Goal: Task Accomplishment & Management: Complete application form

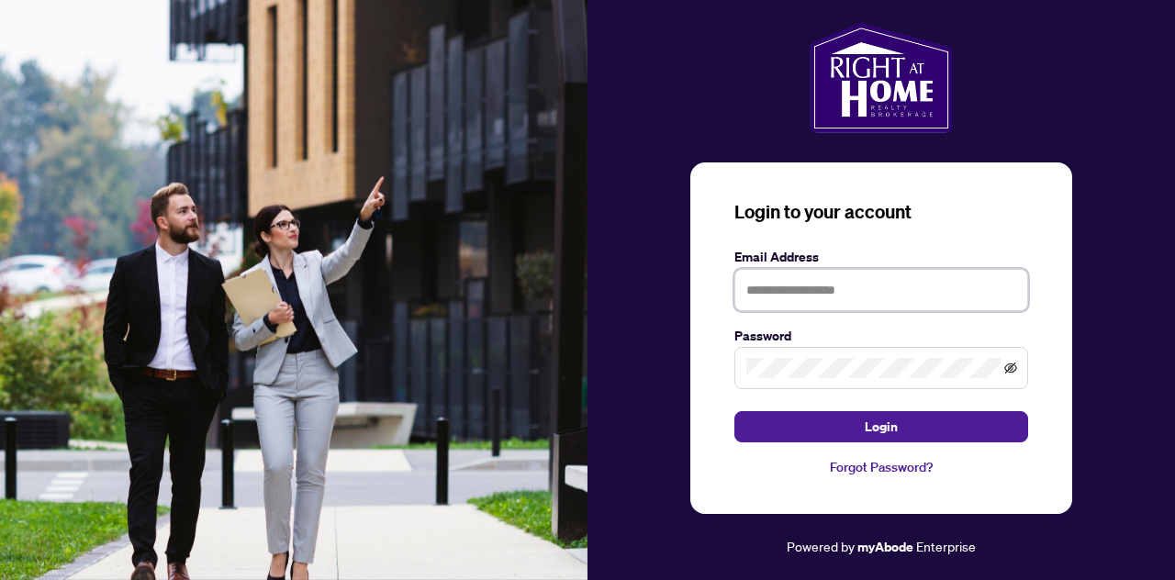
type input "**********"
click at [1008, 368] on icon "eye-invisible" at bounding box center [1010, 368] width 13 height 11
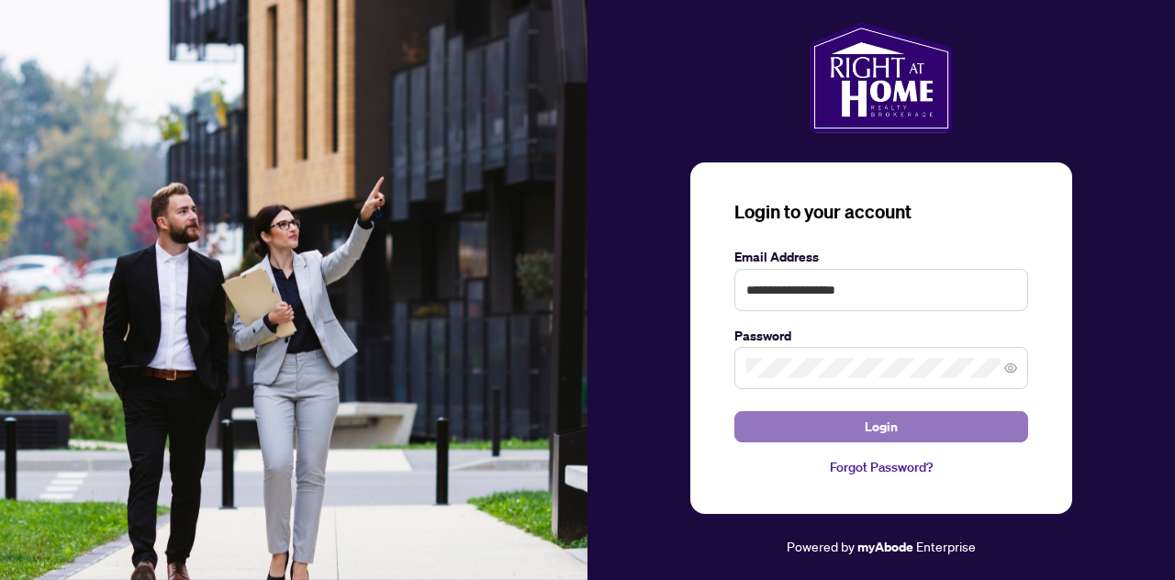
click at [854, 424] on button "Login" at bounding box center [881, 426] width 294 height 31
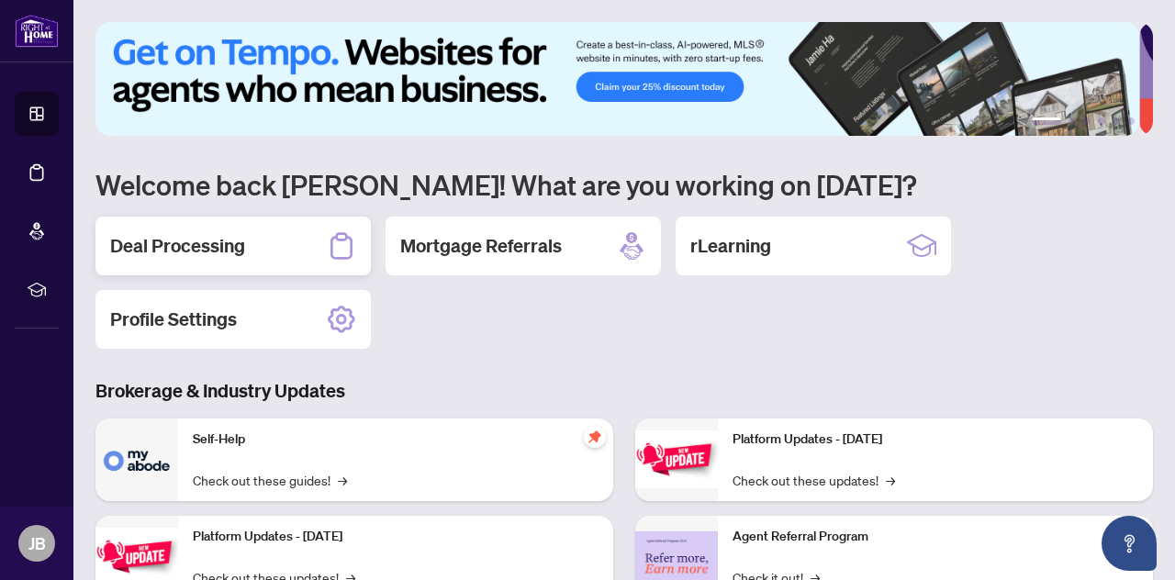
click at [231, 245] on h2 "Deal Processing" at bounding box center [177, 246] width 135 height 26
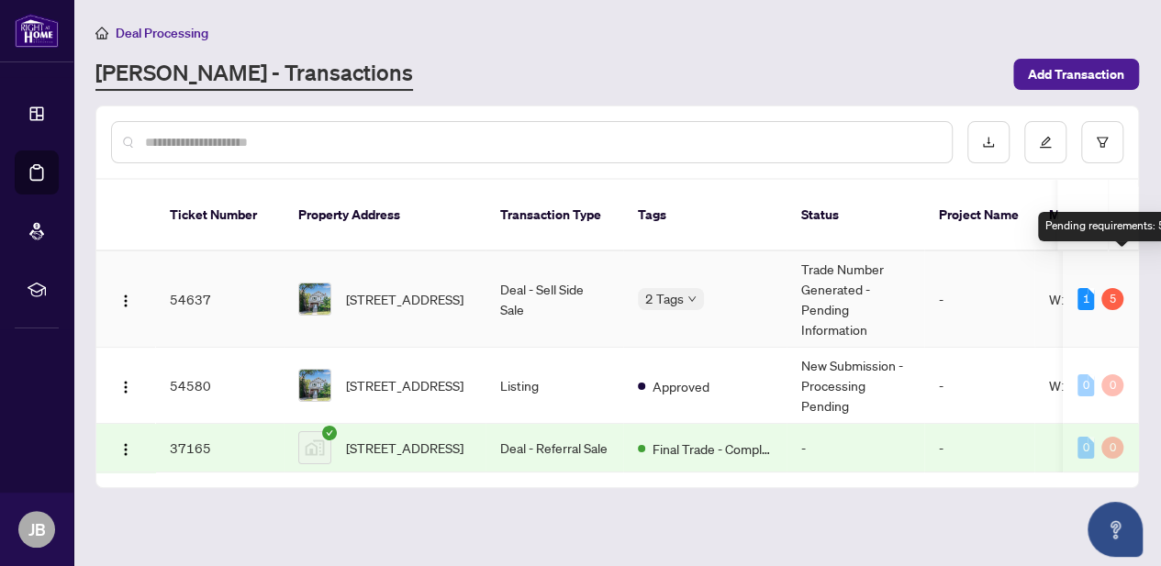
click at [1114, 288] on div "5" at bounding box center [1112, 299] width 22 height 22
click at [1105, 288] on div "5" at bounding box center [1112, 299] width 22 height 22
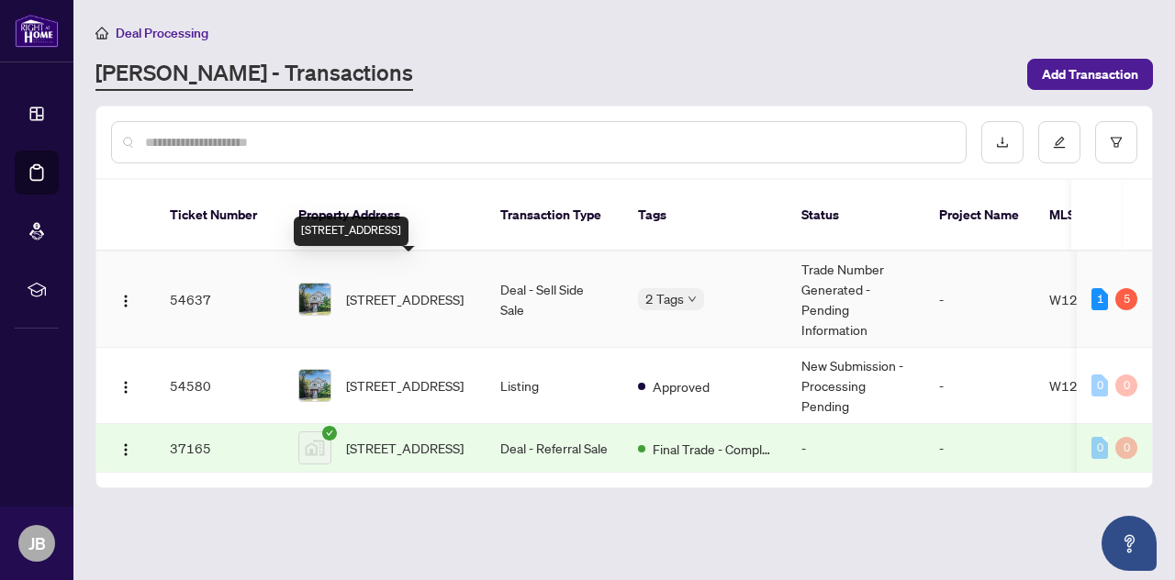
click at [367, 289] on span "[STREET_ADDRESS]" at bounding box center [404, 299] width 117 height 20
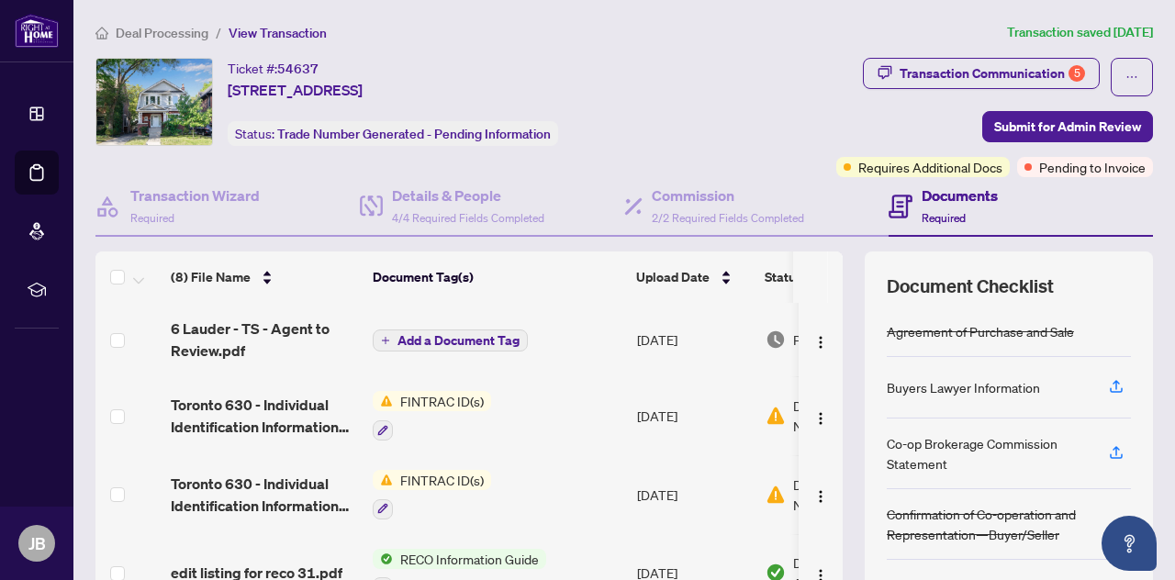
scroll to position [92, 0]
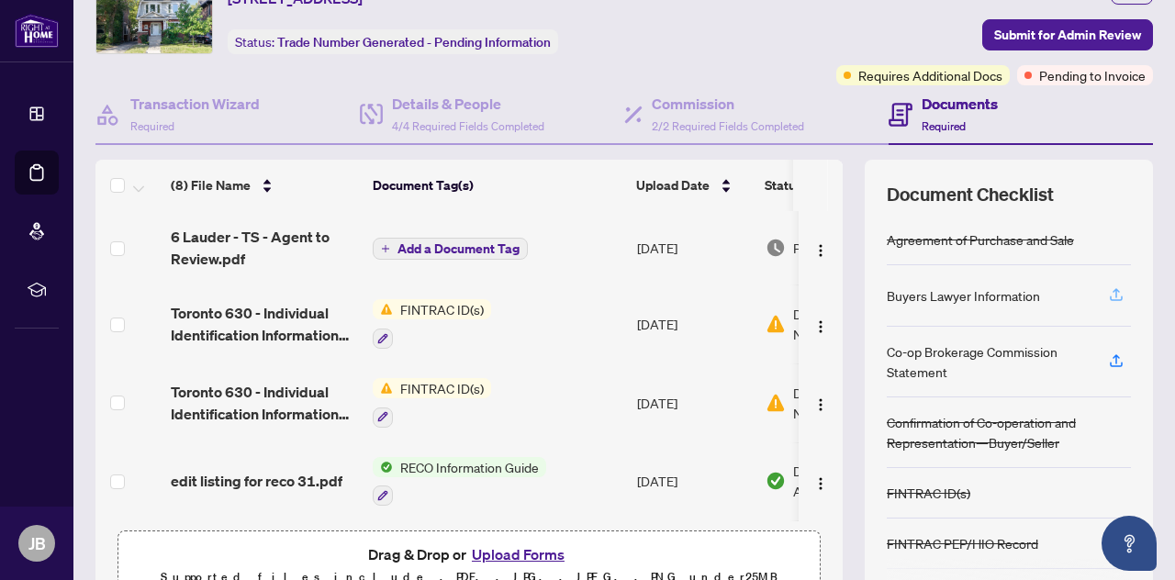
click at [1108, 290] on icon "button" at bounding box center [1116, 294] width 17 height 17
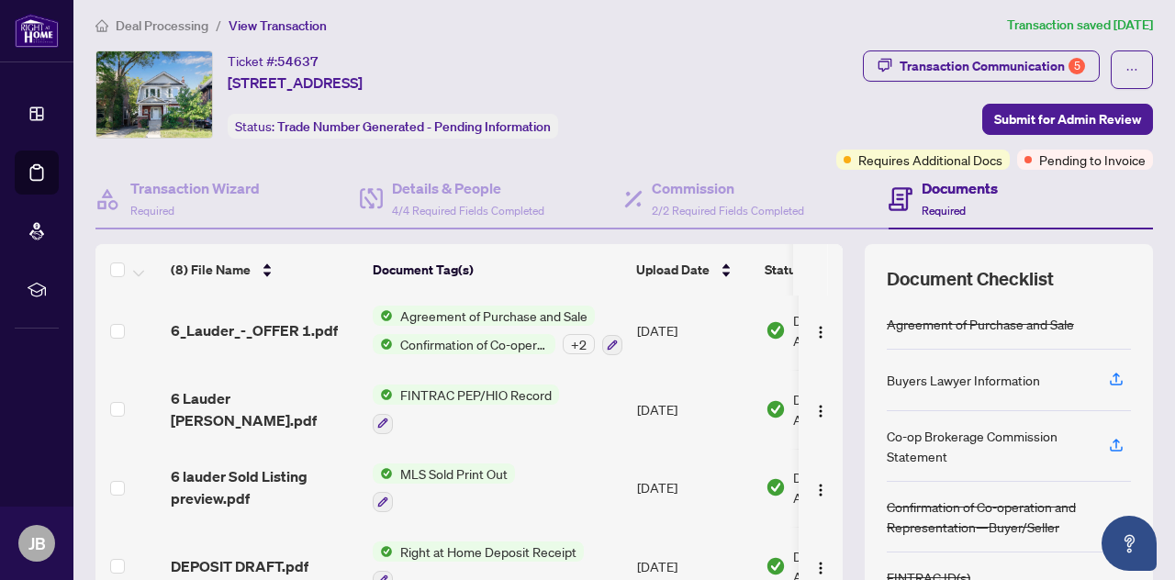
scroll to position [0, 0]
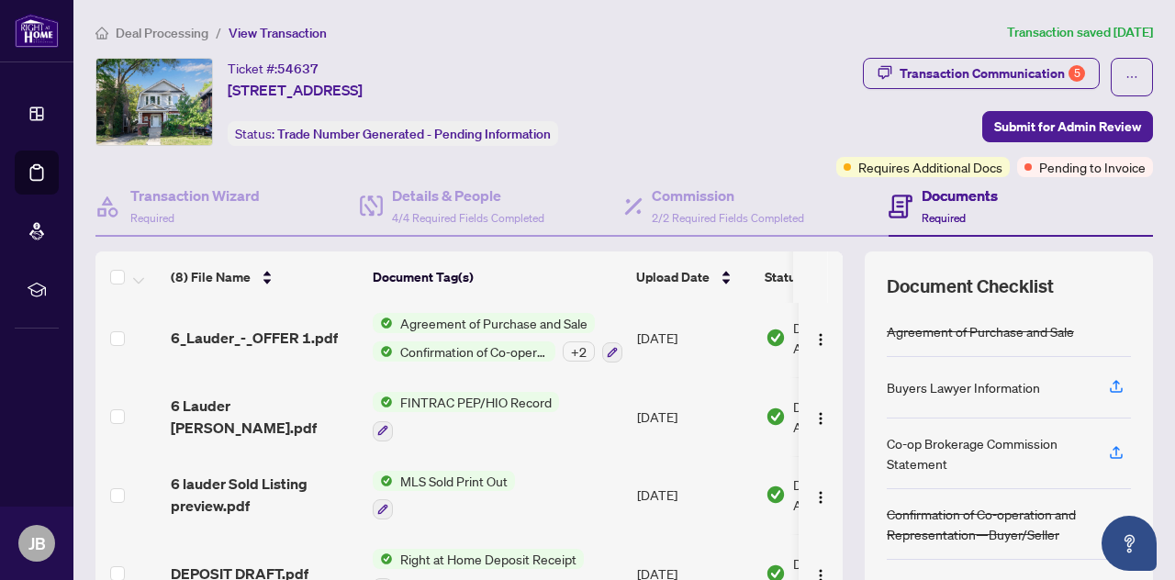
click at [903, 204] on div "Documents Required" at bounding box center [942, 205] width 109 height 43
click at [888, 204] on icon at bounding box center [900, 207] width 24 height 24
click at [989, 69] on div "Transaction Communication 5" at bounding box center [991, 73] width 185 height 29
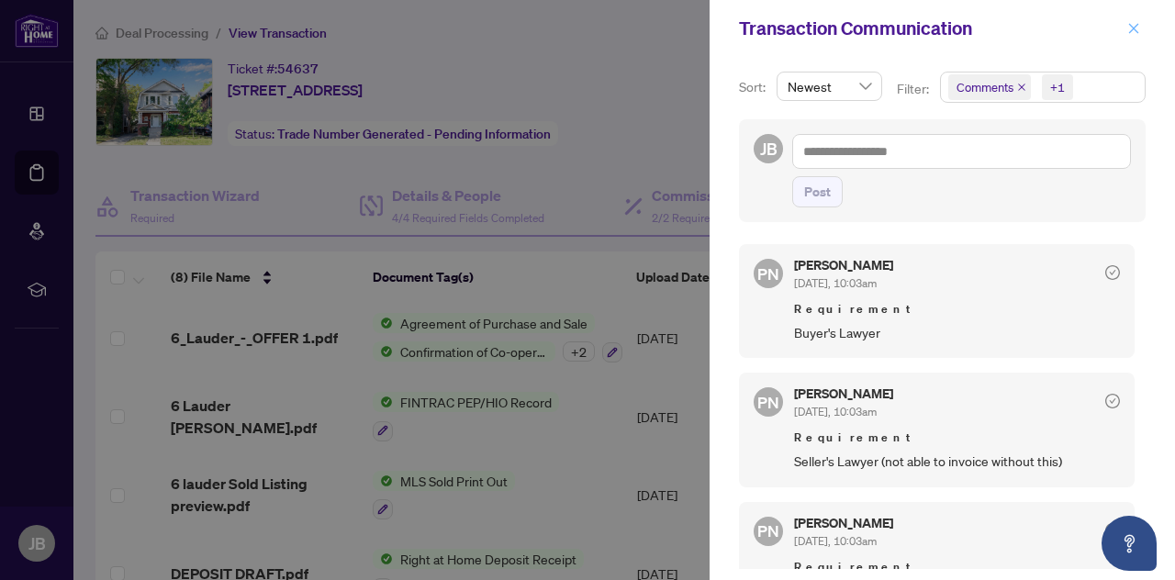
click at [1131, 27] on icon "close" at bounding box center [1134, 28] width 10 height 10
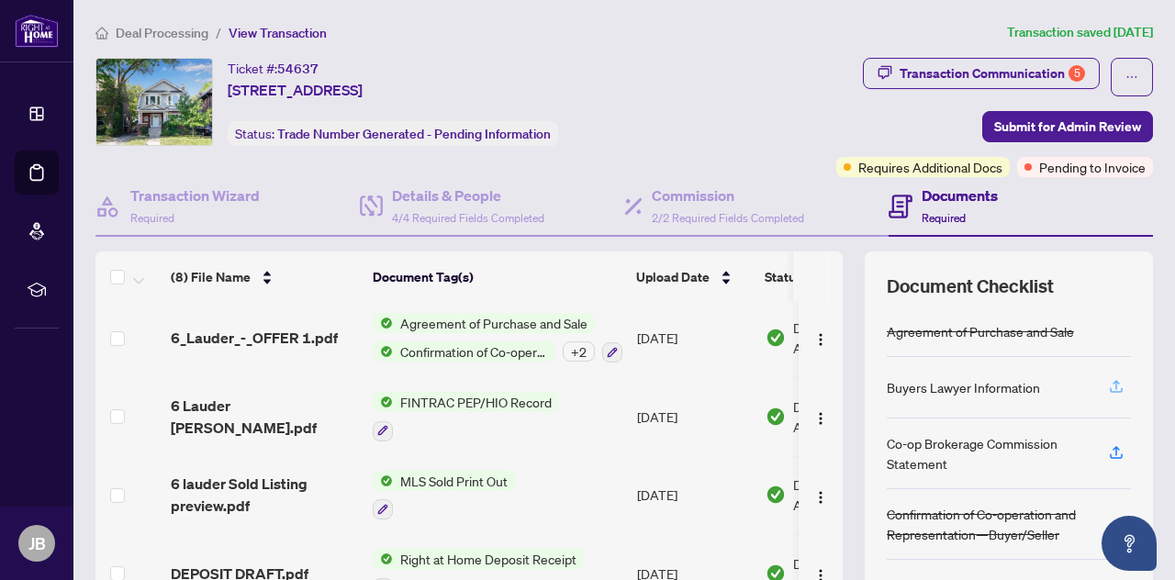
click at [1108, 383] on icon "button" at bounding box center [1116, 386] width 17 height 17
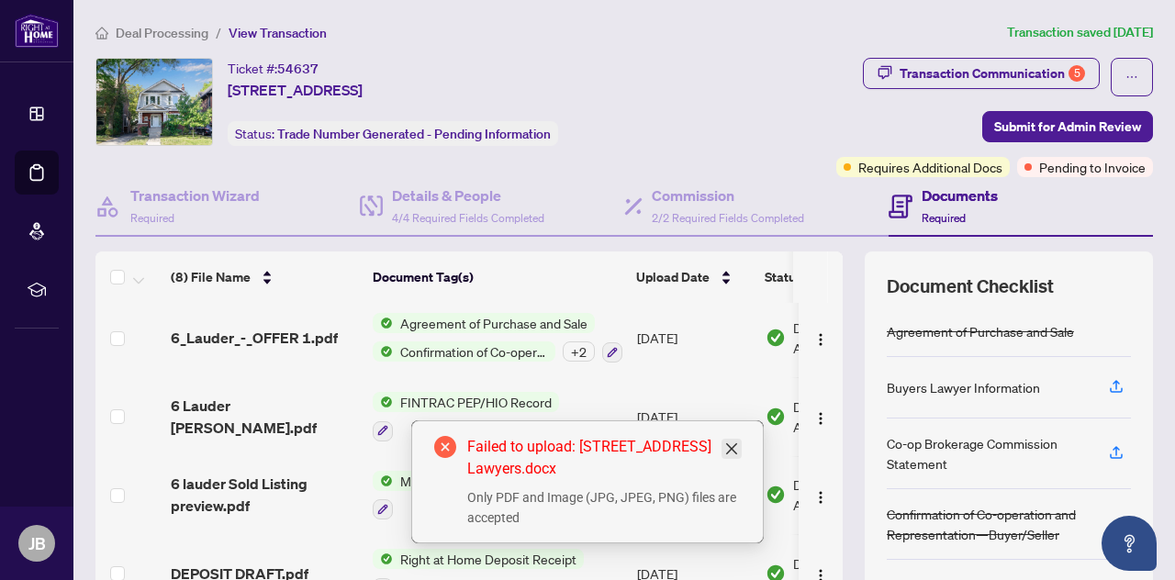
click at [731, 449] on icon "close" at bounding box center [731, 448] width 11 height 11
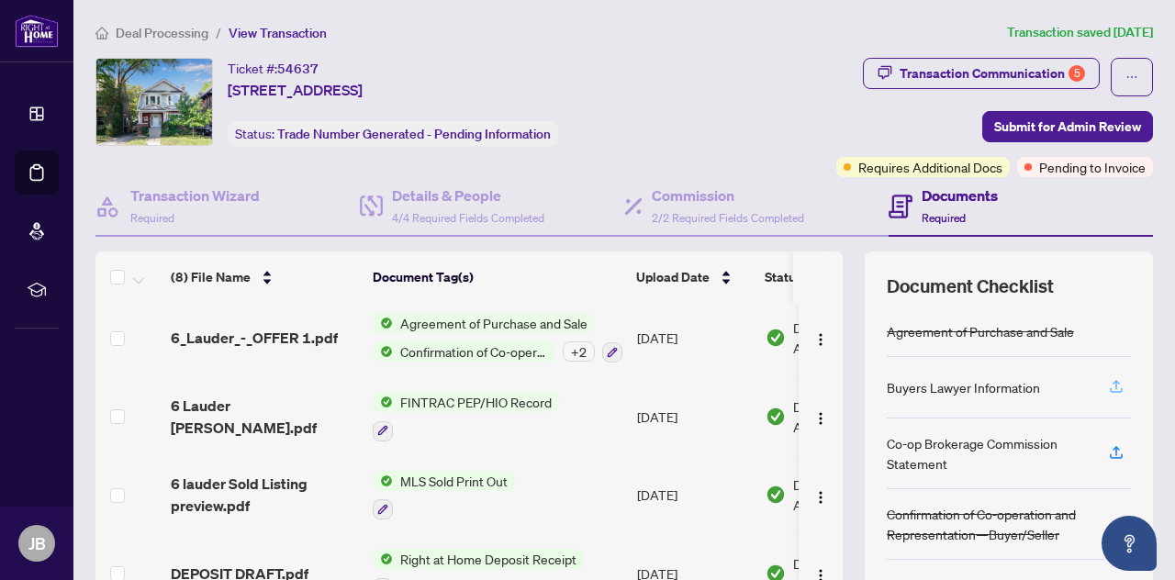
click at [1112, 385] on icon "button" at bounding box center [1115, 384] width 7 height 9
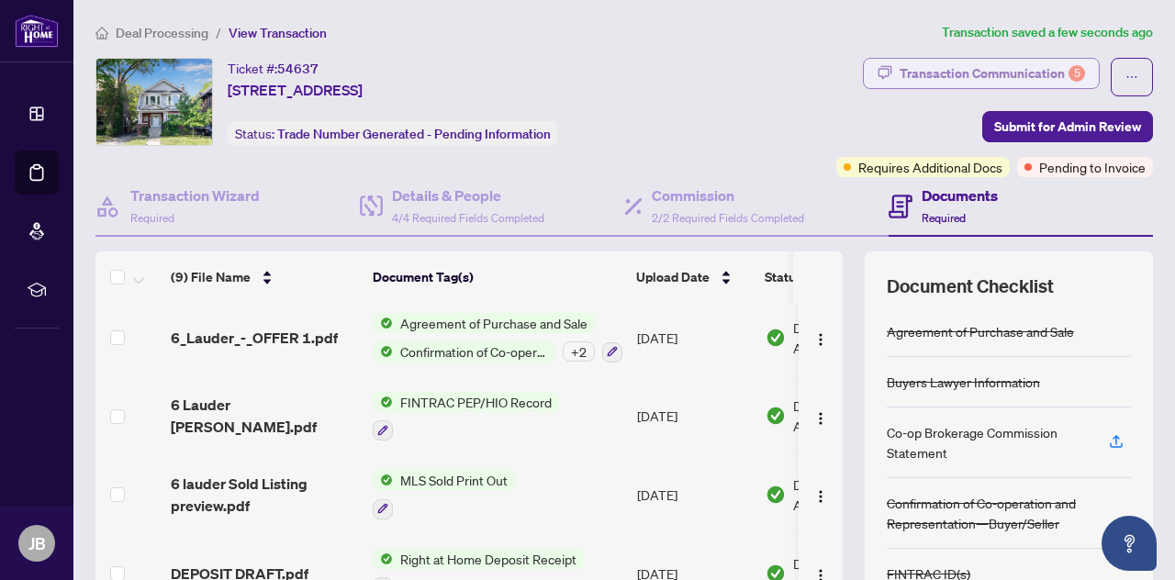
click at [1039, 62] on div "Transaction Communication 5" at bounding box center [991, 73] width 185 height 29
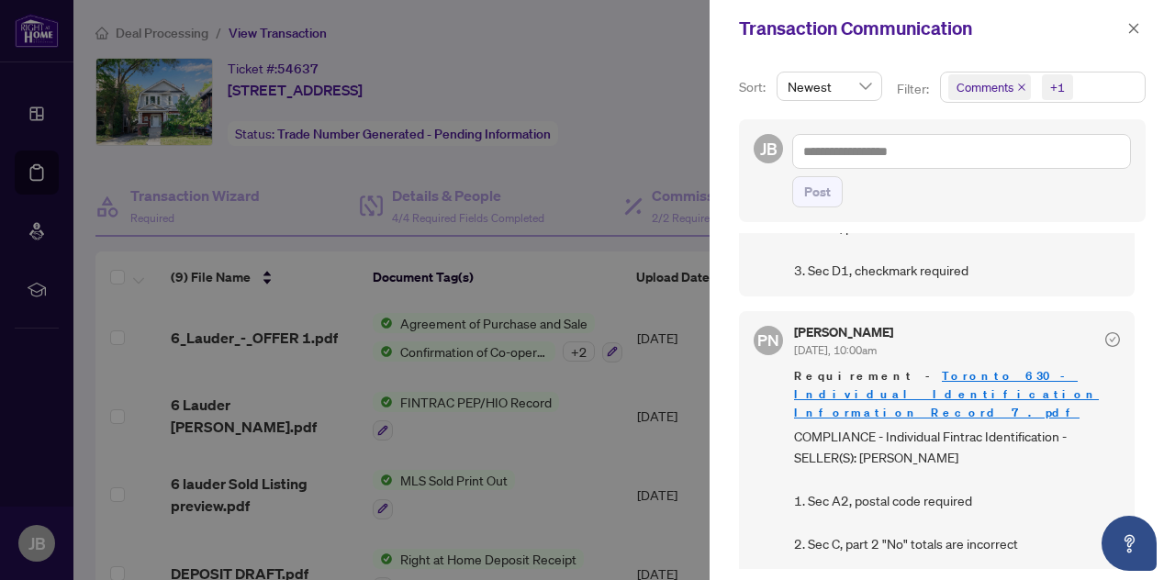
scroll to position [2, 0]
click at [868, 366] on link "Toronto 630 - Individual Identification Information Record 7.pdf" at bounding box center [946, 392] width 305 height 52
click at [1132, 20] on span "button" at bounding box center [1133, 28] width 13 height 29
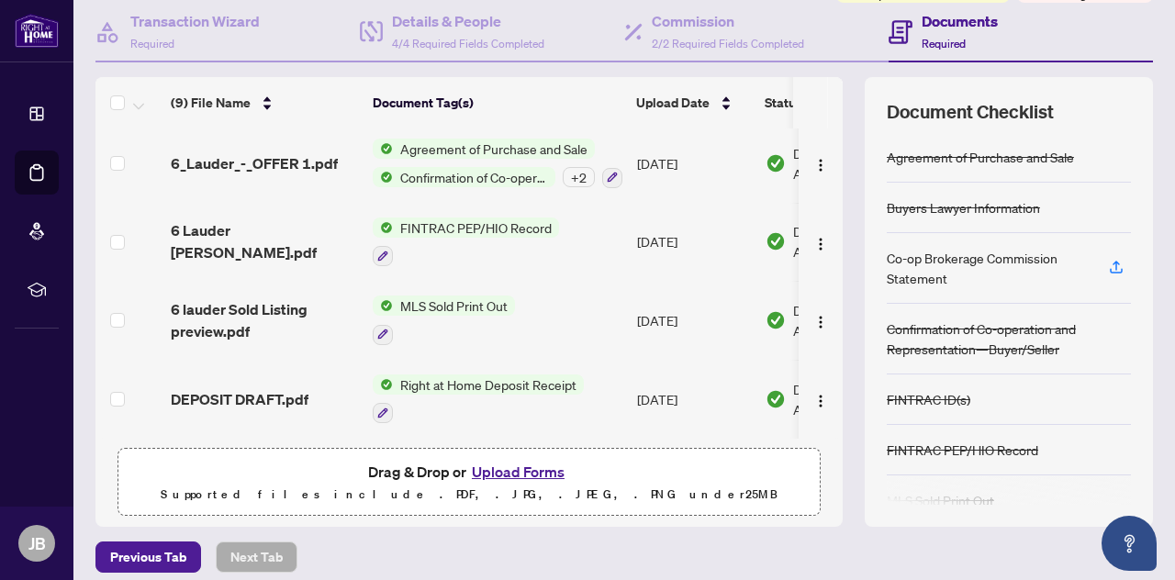
scroll to position [185, 0]
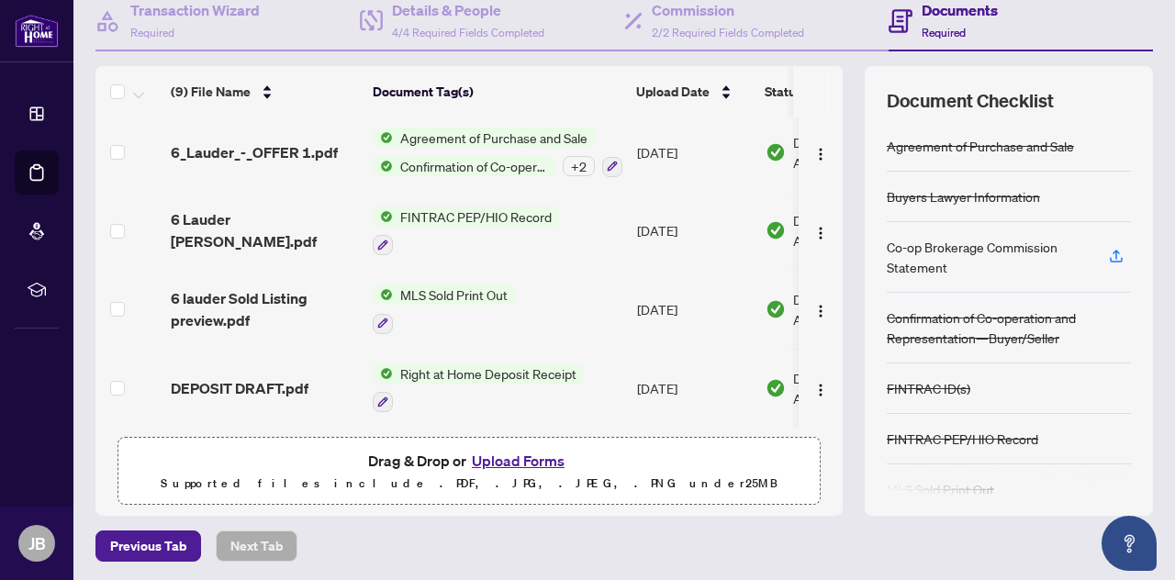
click at [503, 458] on button "Upload Forms" at bounding box center [518, 461] width 104 height 24
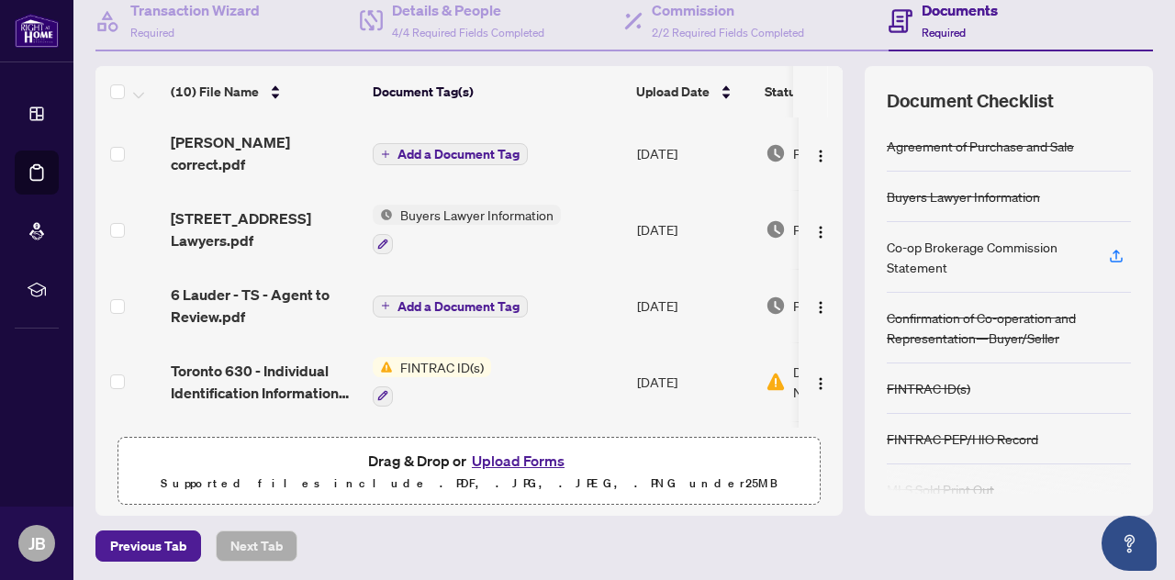
scroll to position [0, 0]
click at [457, 149] on span "Add a Document Tag" at bounding box center [458, 155] width 122 height 13
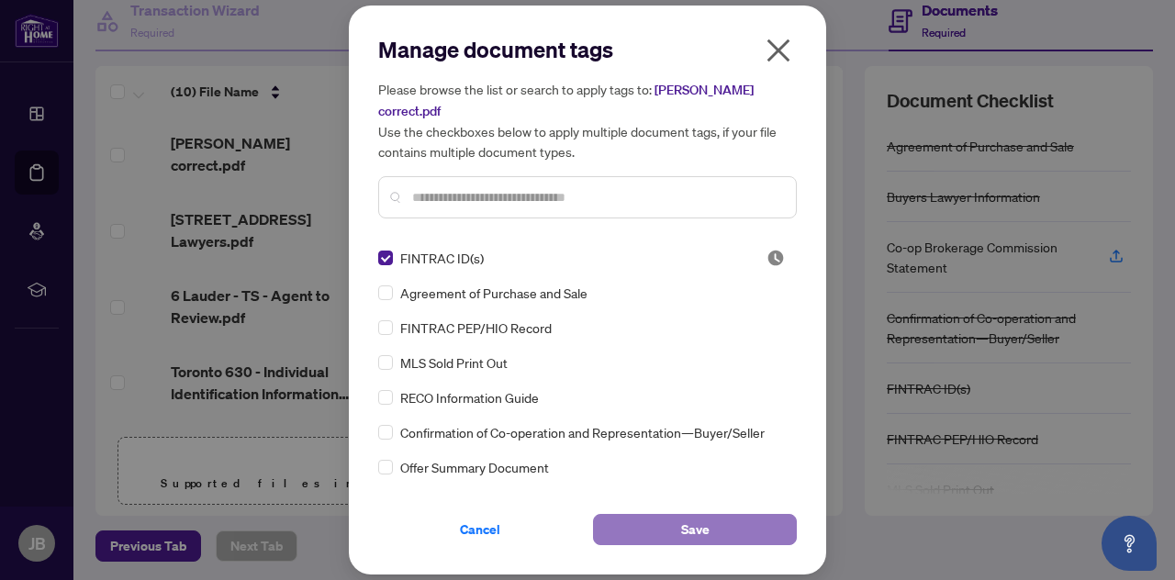
click at [686, 515] on span "Save" at bounding box center [695, 529] width 28 height 29
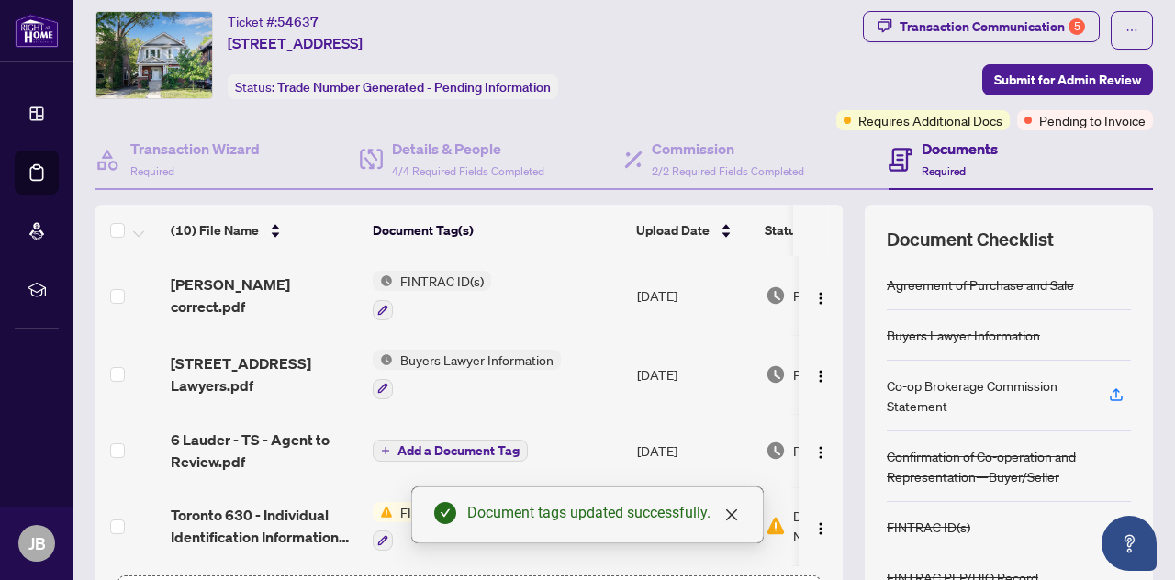
scroll to position [45, 0]
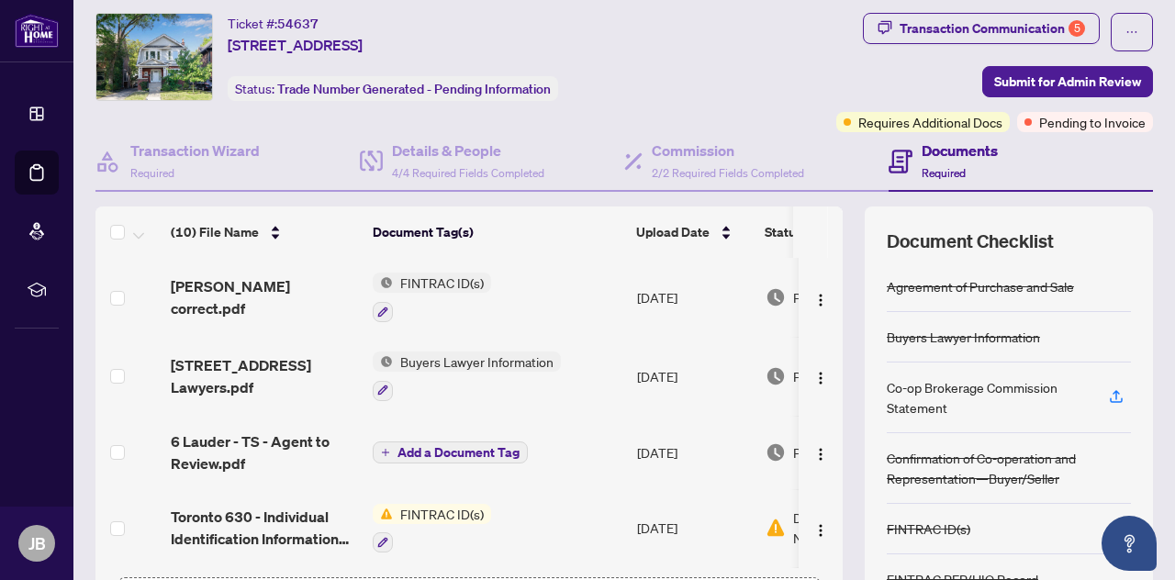
click at [921, 147] on h4 "Documents" at bounding box center [959, 150] width 76 height 22
click at [1040, 117] on span "Pending to Invoice" at bounding box center [1092, 122] width 106 height 20
click at [970, 21] on div "Transaction Communication 5" at bounding box center [991, 28] width 185 height 29
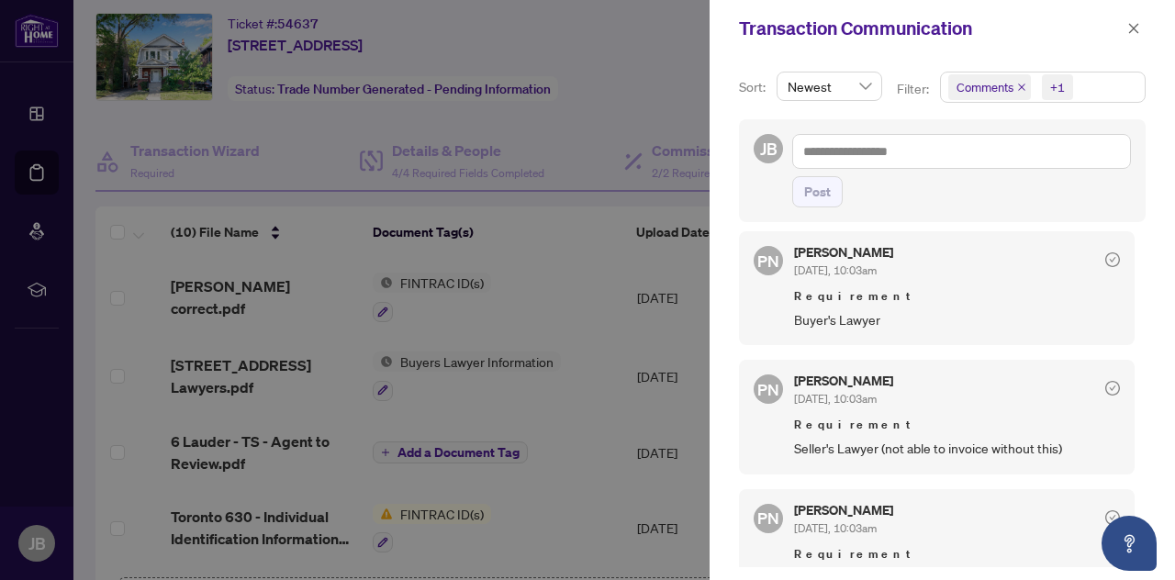
scroll to position [0, 0]
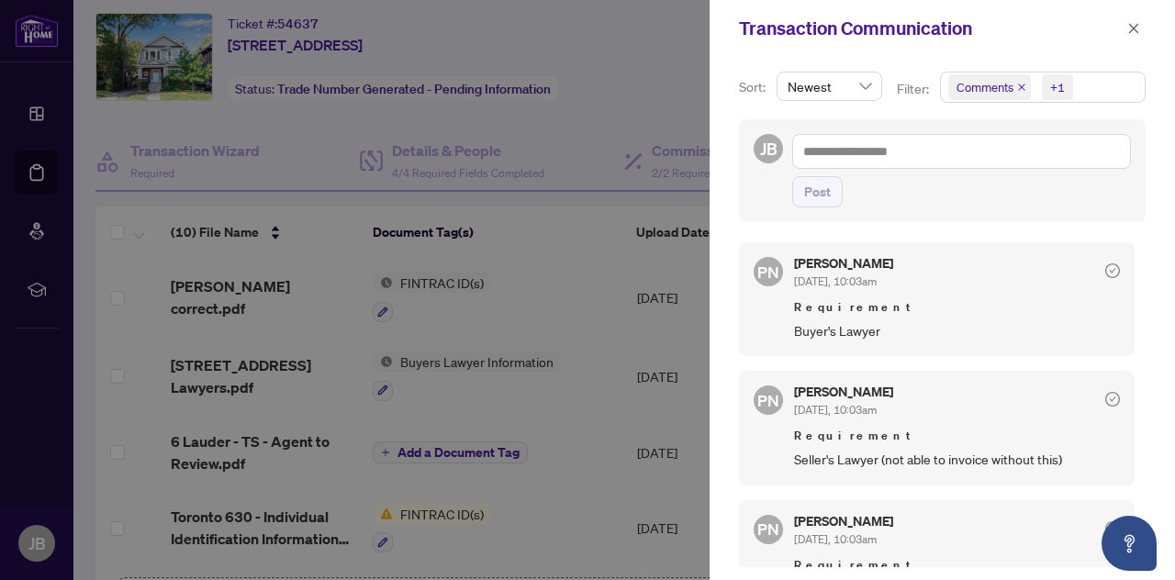
click at [282, 105] on div at bounding box center [587, 290] width 1175 height 580
click at [1131, 25] on icon "close" at bounding box center [1134, 28] width 10 height 10
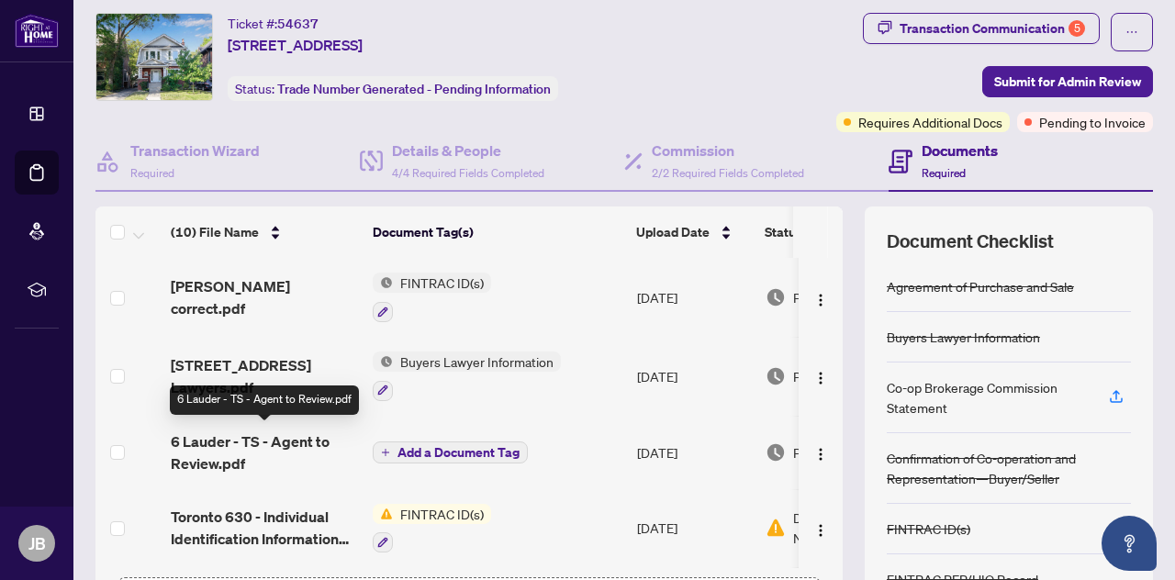
click at [229, 439] on span "6 Lauder - TS - Agent to Review.pdf" at bounding box center [264, 452] width 187 height 44
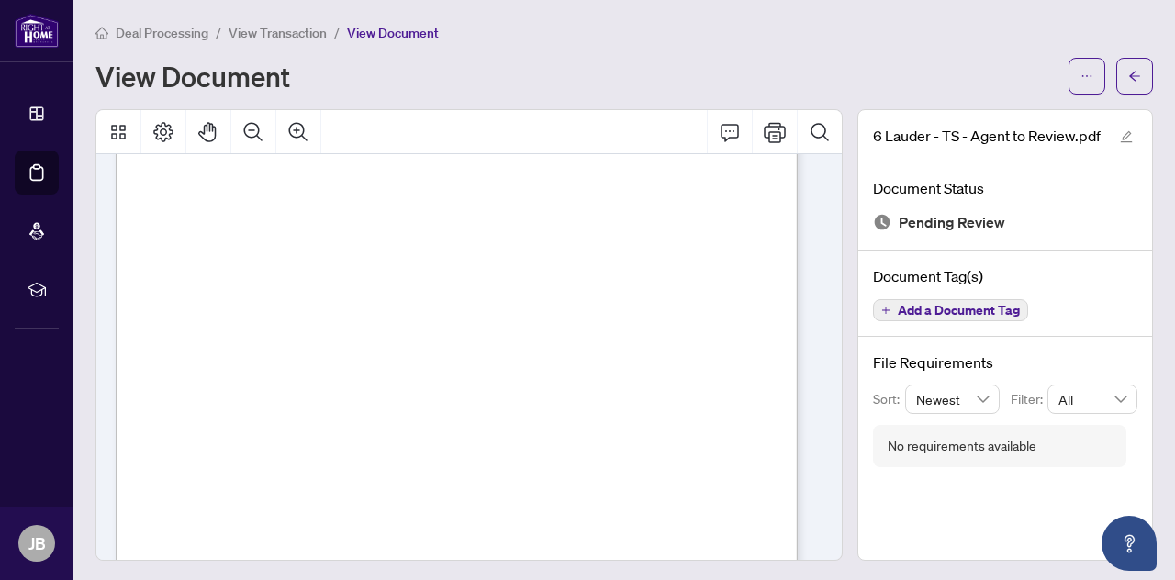
scroll to position [453, 0]
click at [598, 396] on div "Page 1" at bounding box center [530, 254] width 828 height 1071
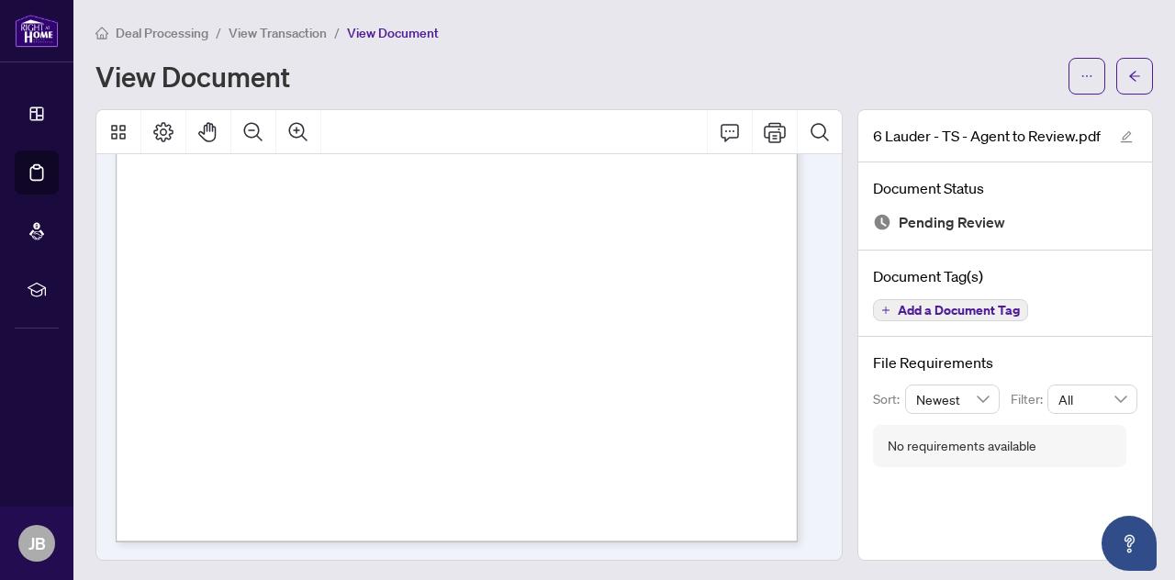
scroll to position [2, 0]
click at [374, 29] on span "View Document" at bounding box center [393, 31] width 92 height 17
click at [368, 53] on div "Deal Processing / View Transaction / View Document View Document" at bounding box center [623, 56] width 1057 height 73
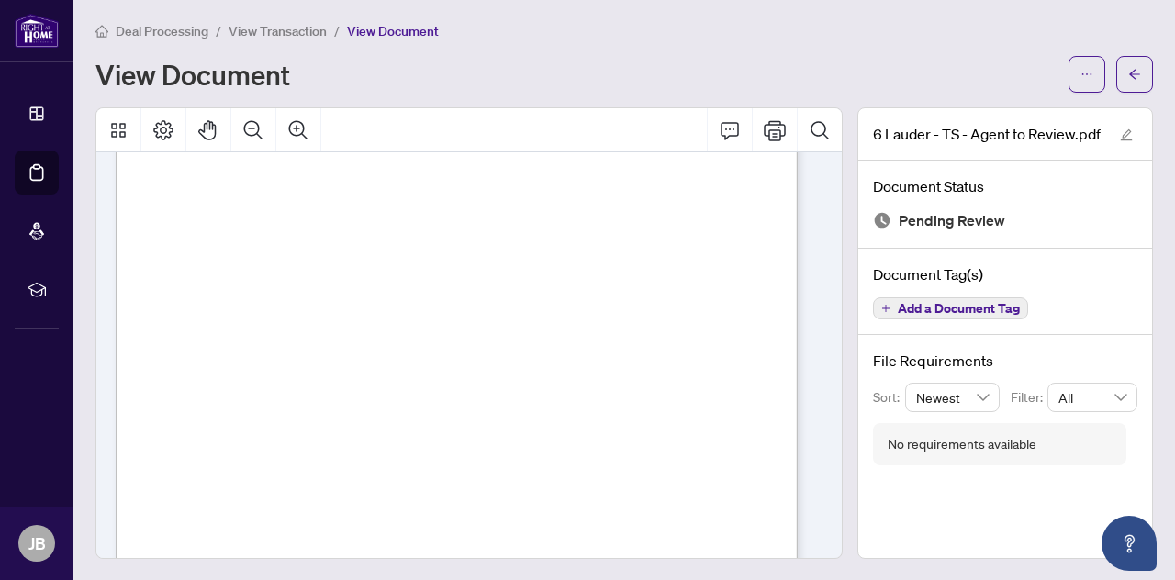
scroll to position [0, 0]
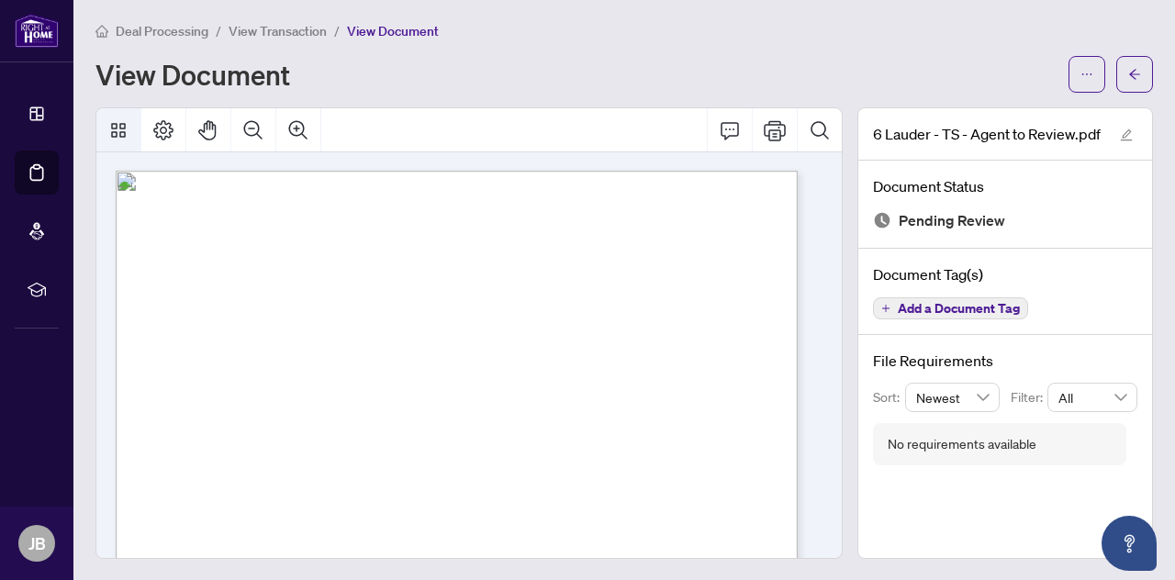
click at [119, 128] on icon "Thumbnails" at bounding box center [118, 130] width 22 height 22
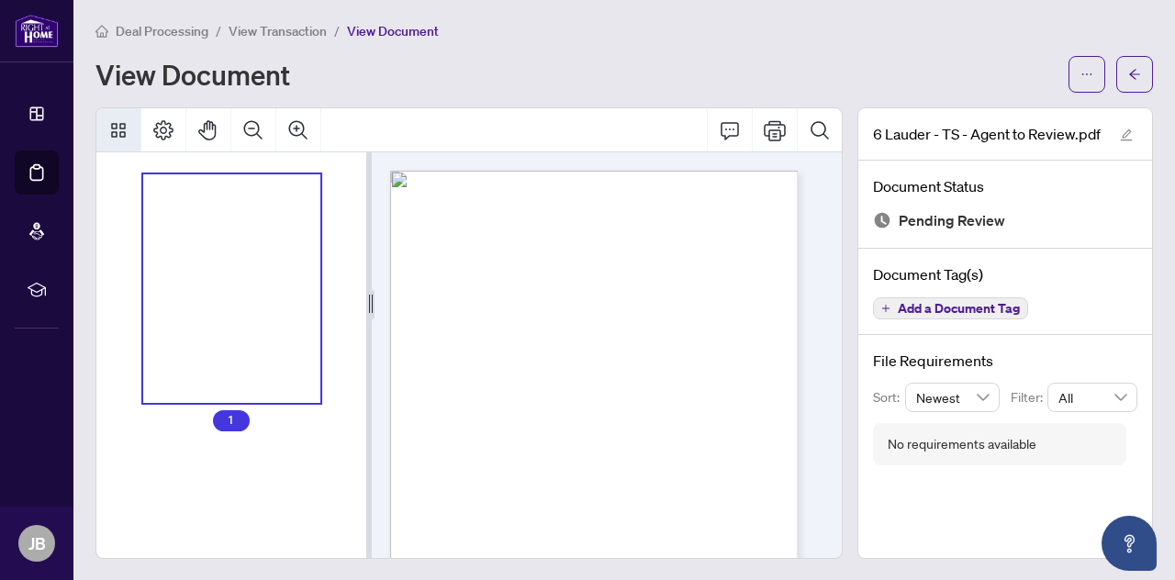
click at [119, 128] on icon "Thumbnails" at bounding box center [118, 130] width 22 height 22
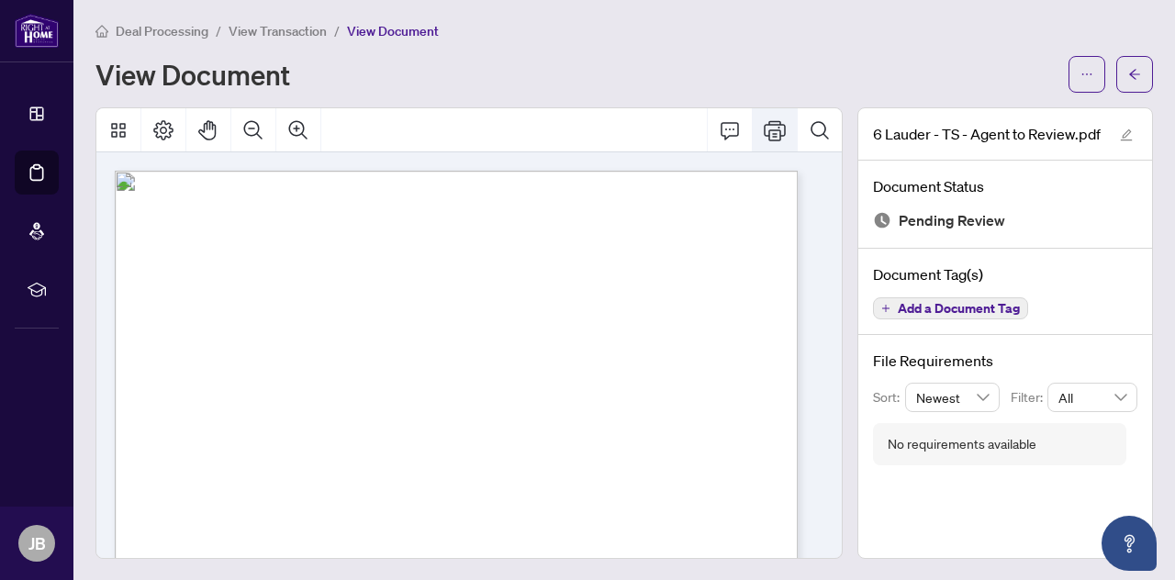
click at [764, 125] on icon "Print" at bounding box center [775, 130] width 22 height 22
click at [1080, 73] on icon "ellipsis" at bounding box center [1086, 76] width 13 height 13
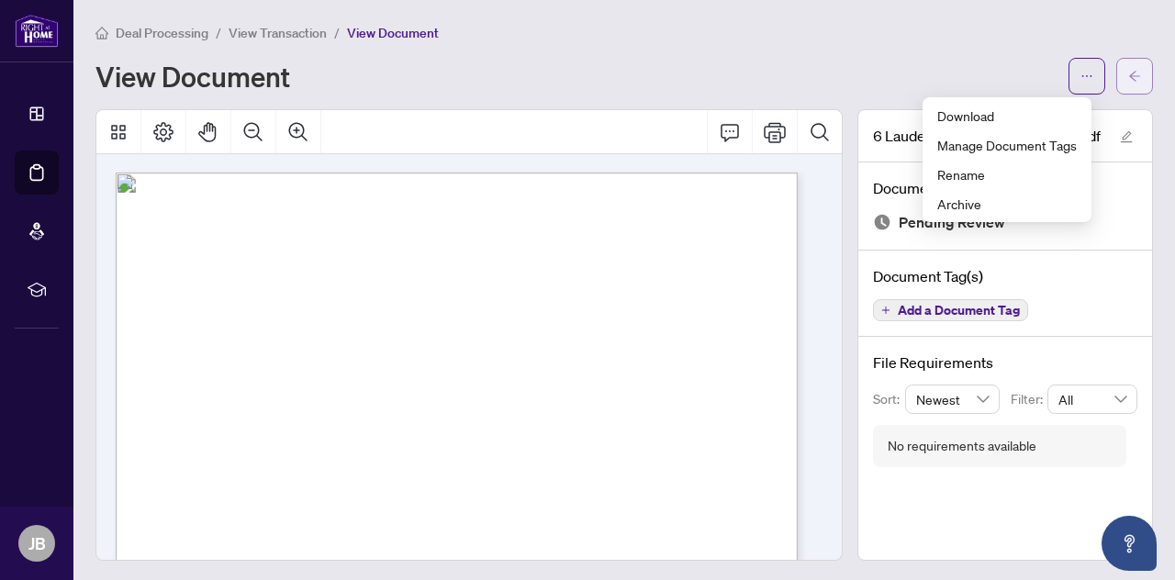
click at [1128, 73] on icon "arrow-left" at bounding box center [1134, 76] width 13 height 13
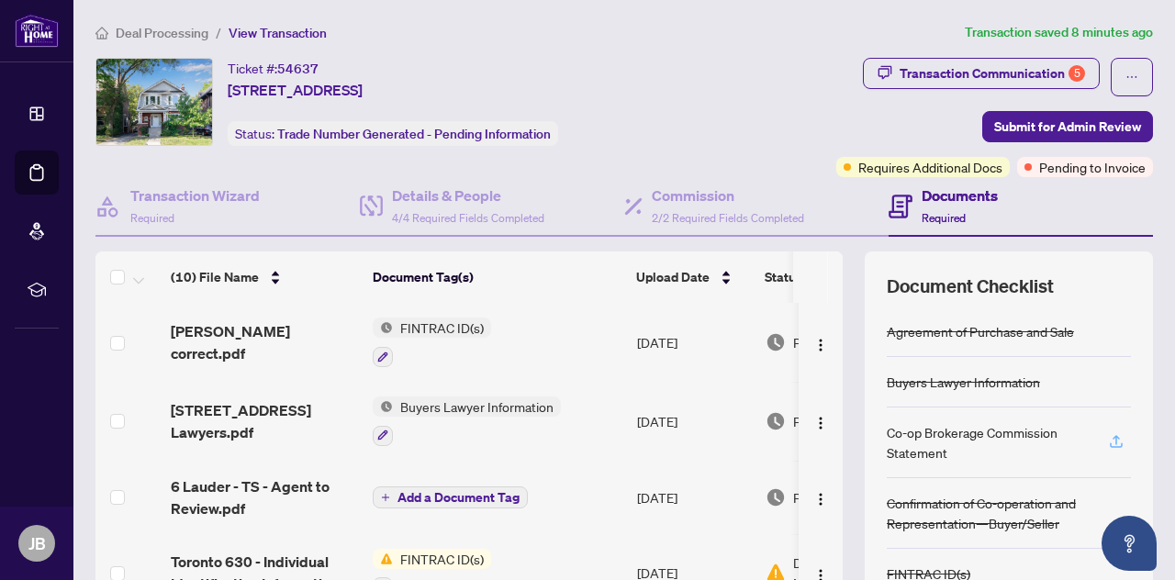
click at [1112, 438] on icon "button" at bounding box center [1115, 439] width 7 height 9
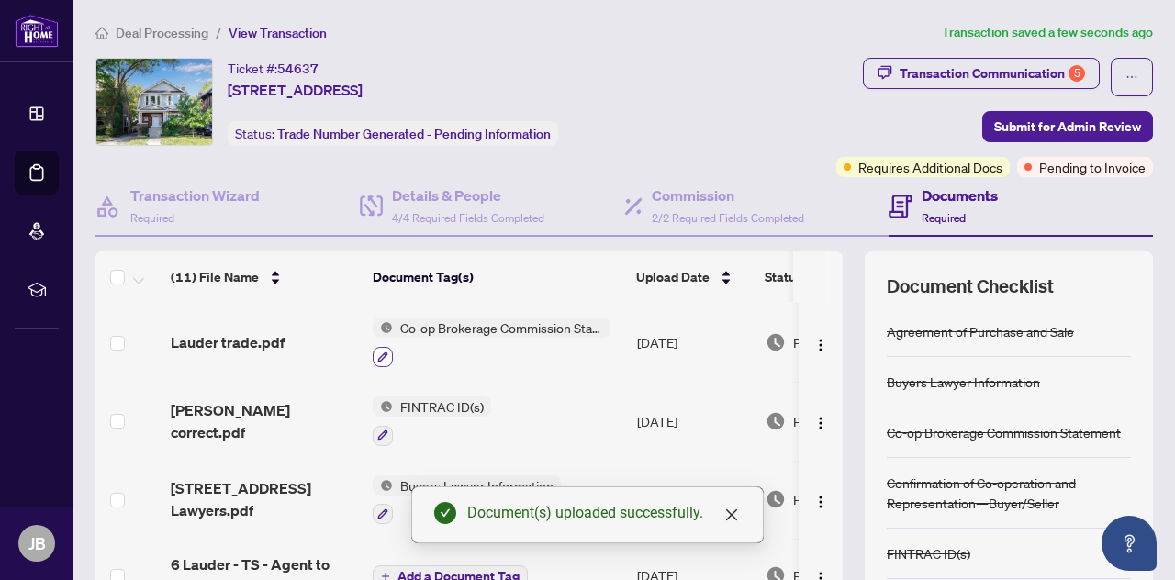
click at [381, 354] on icon "button" at bounding box center [382, 356] width 11 height 11
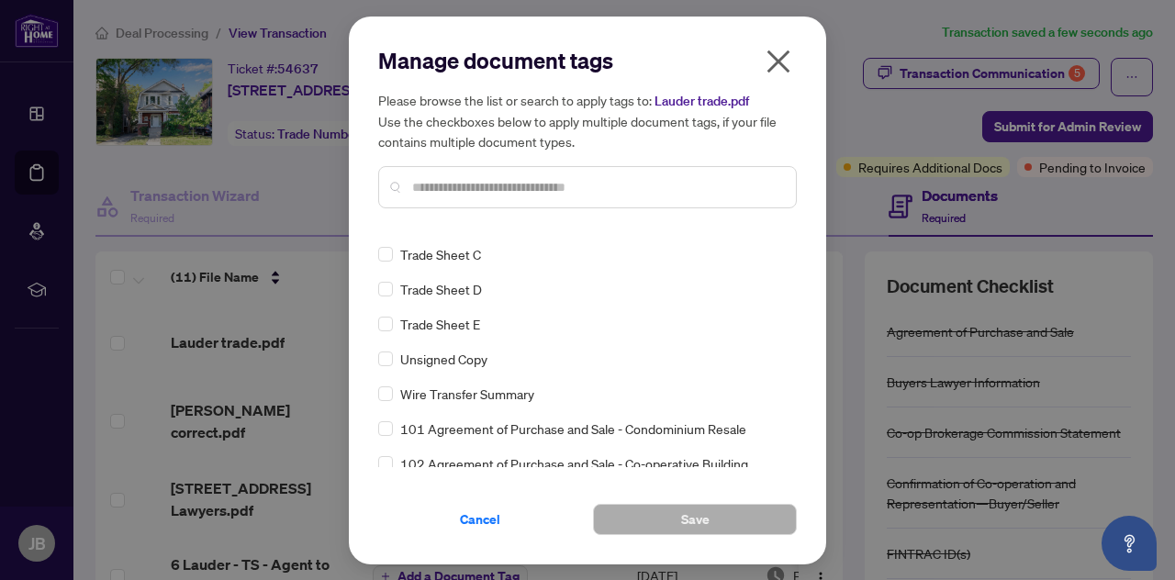
scroll to position [4064, 0]
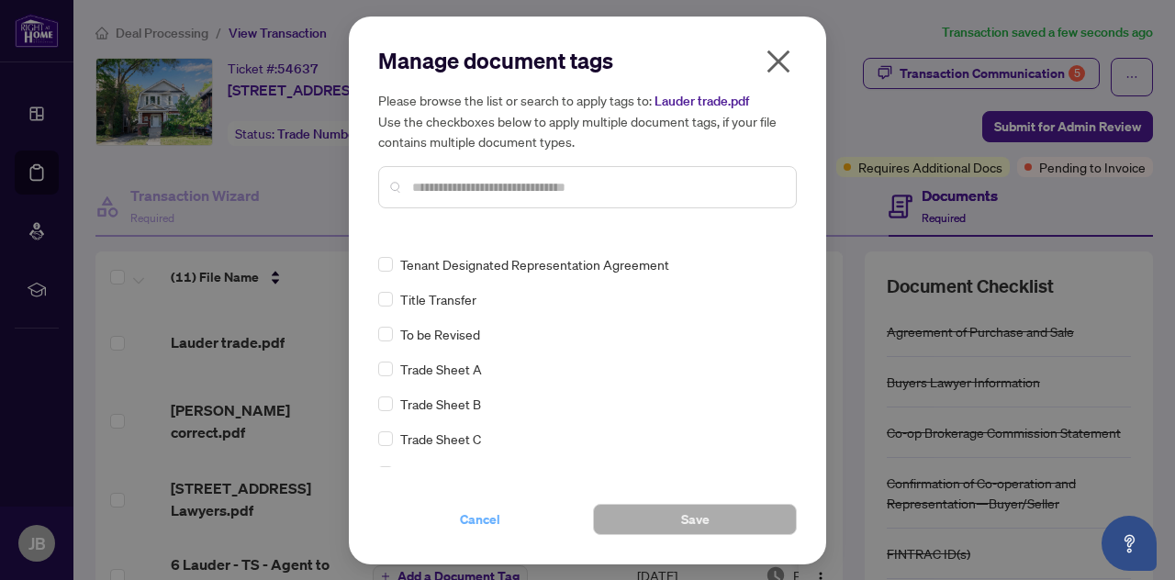
click at [477, 520] on span "Cancel" at bounding box center [480, 519] width 40 height 29
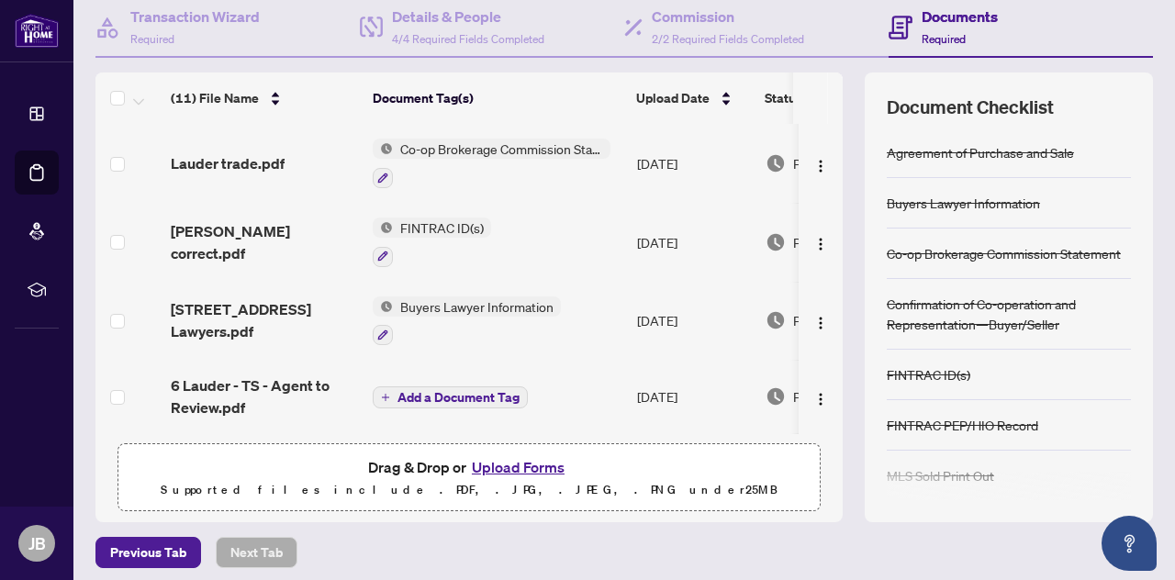
scroll to position [185, 0]
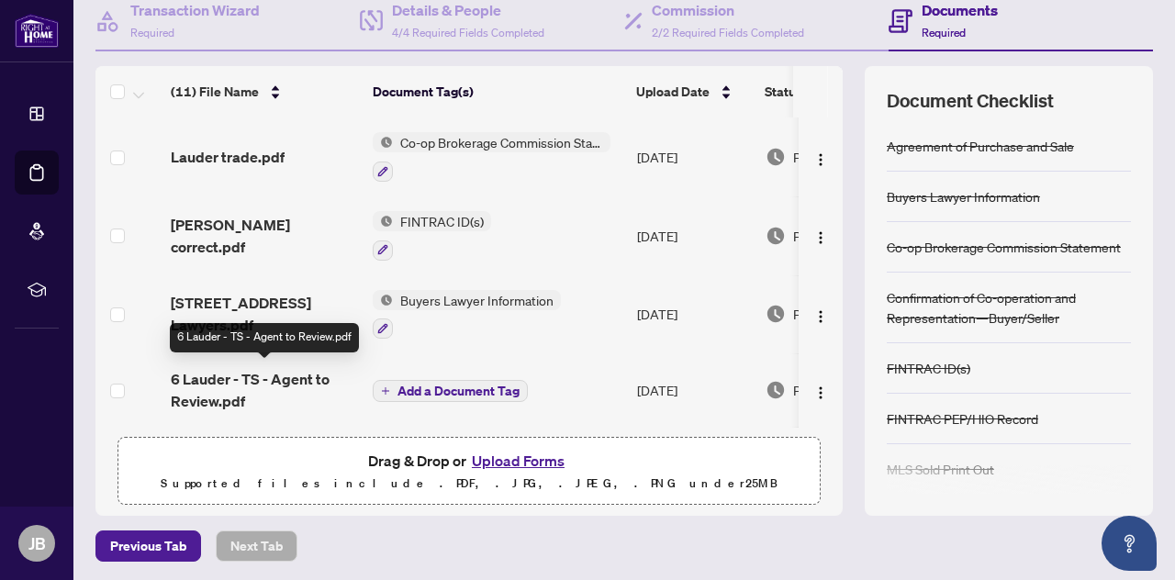
click at [229, 379] on span "6 Lauder - TS - Agent to Review.pdf" at bounding box center [264, 390] width 187 height 44
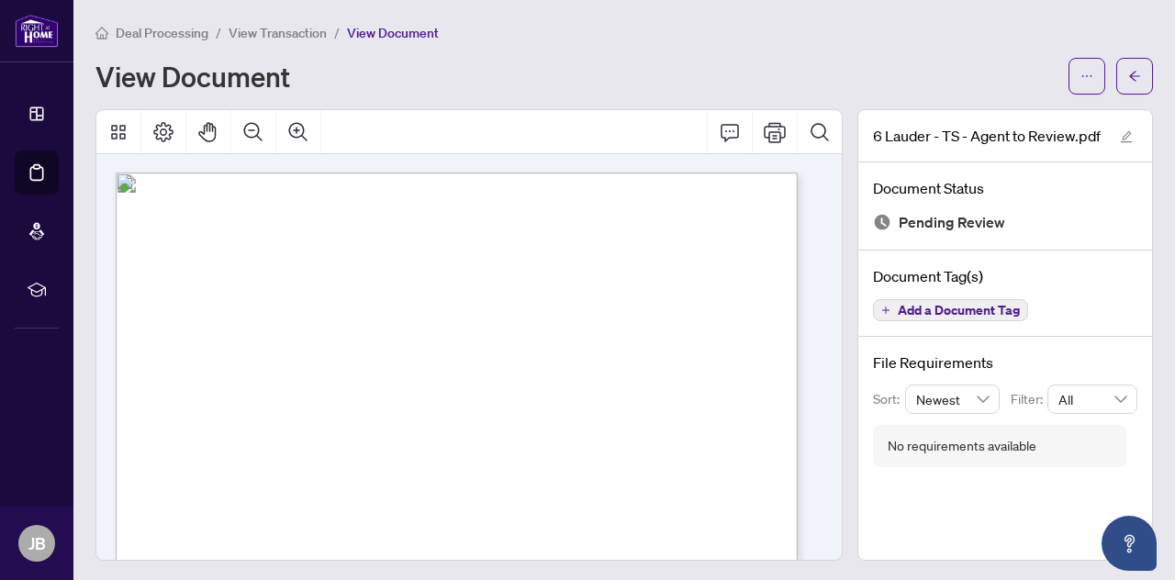
click at [848, 74] on div "View Document" at bounding box center [576, 75] width 962 height 29
click at [1130, 67] on button "button" at bounding box center [1134, 76] width 37 height 37
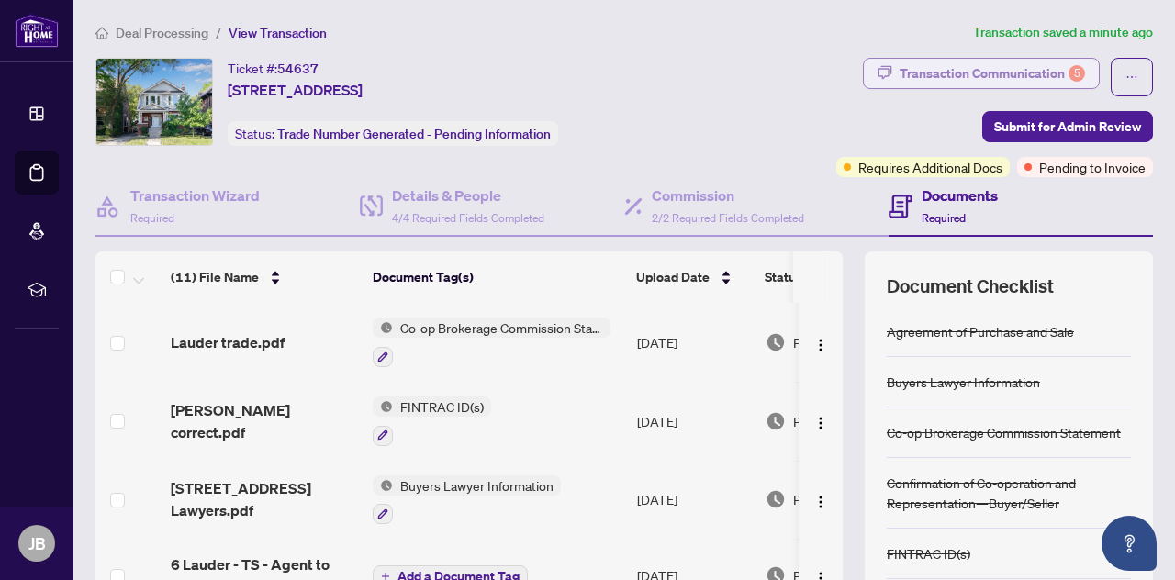
click at [900, 67] on div "Transaction Communication 5" at bounding box center [991, 73] width 185 height 29
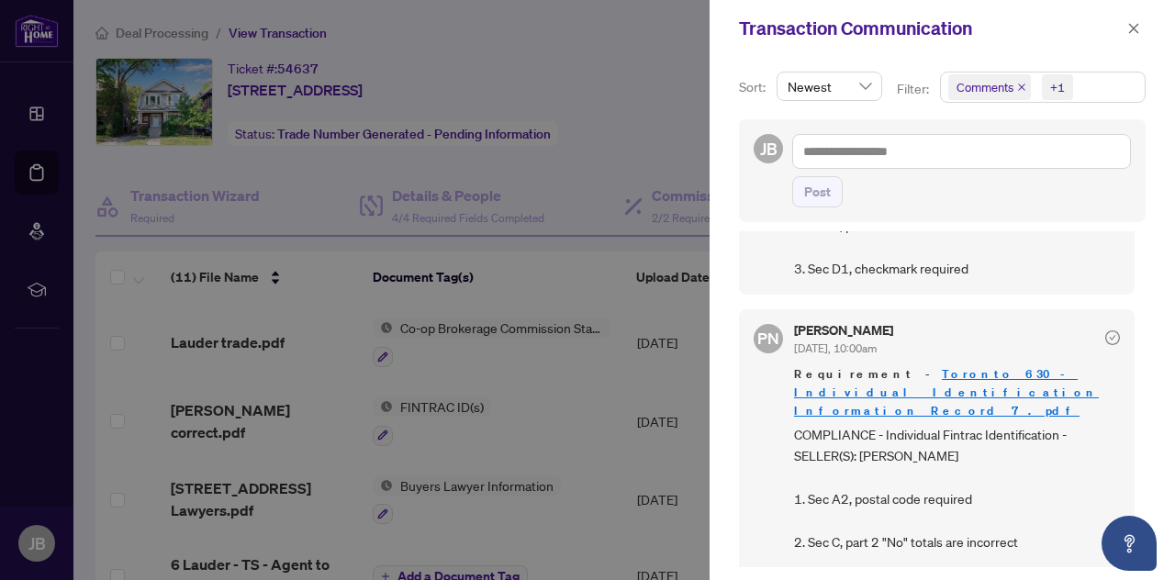
scroll to position [455, 0]
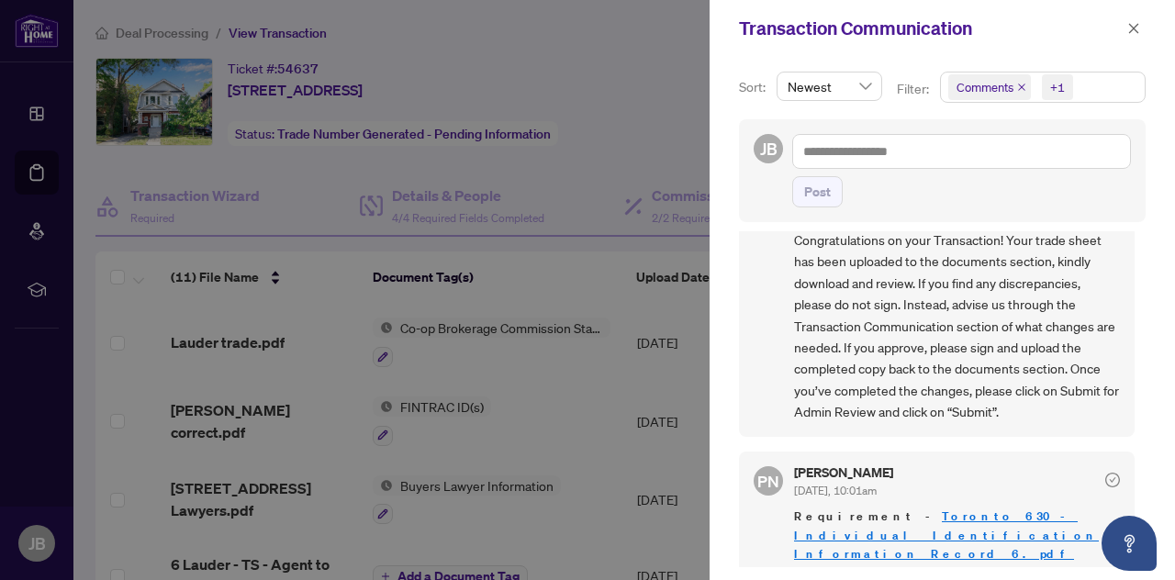
click at [567, 137] on div at bounding box center [587, 290] width 1175 height 580
click at [1134, 25] on icon "close" at bounding box center [1133, 28] width 13 height 13
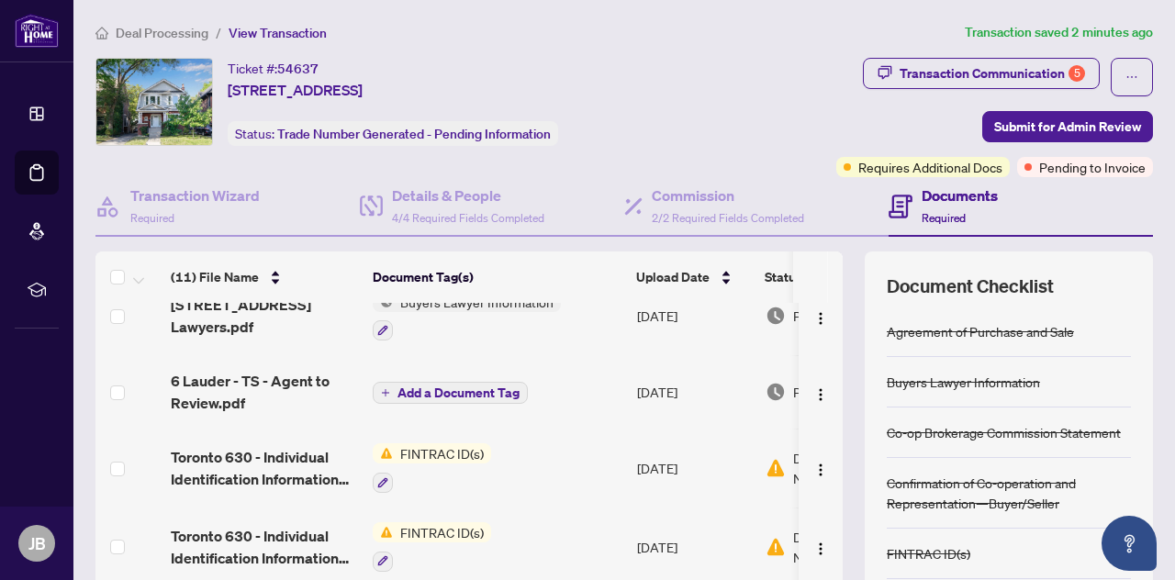
scroll to position [275, 0]
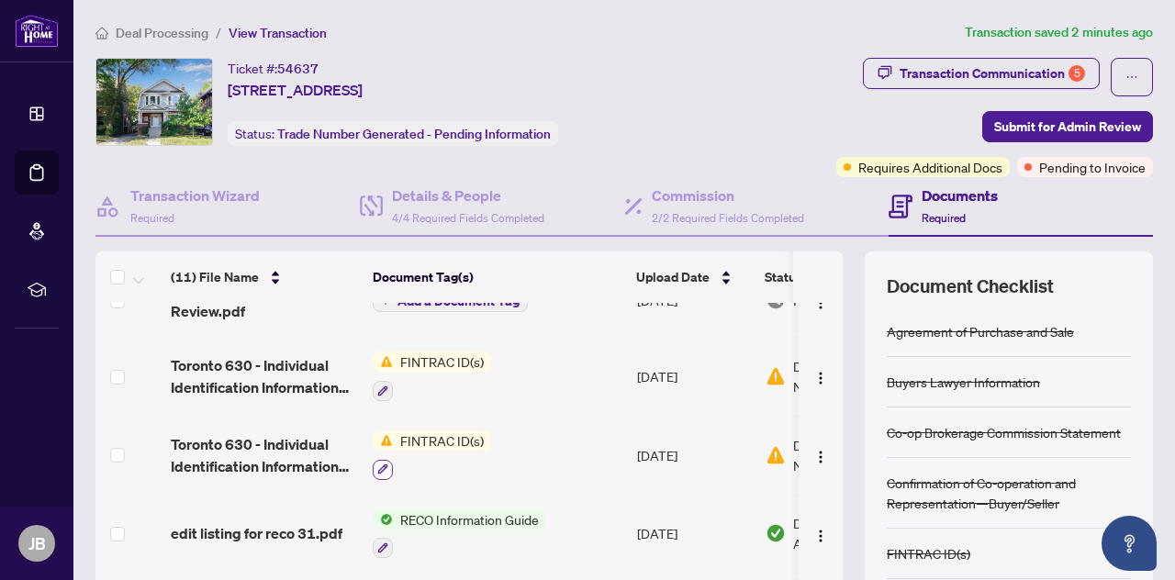
click at [377, 463] on icon "button" at bounding box center [382, 468] width 11 height 11
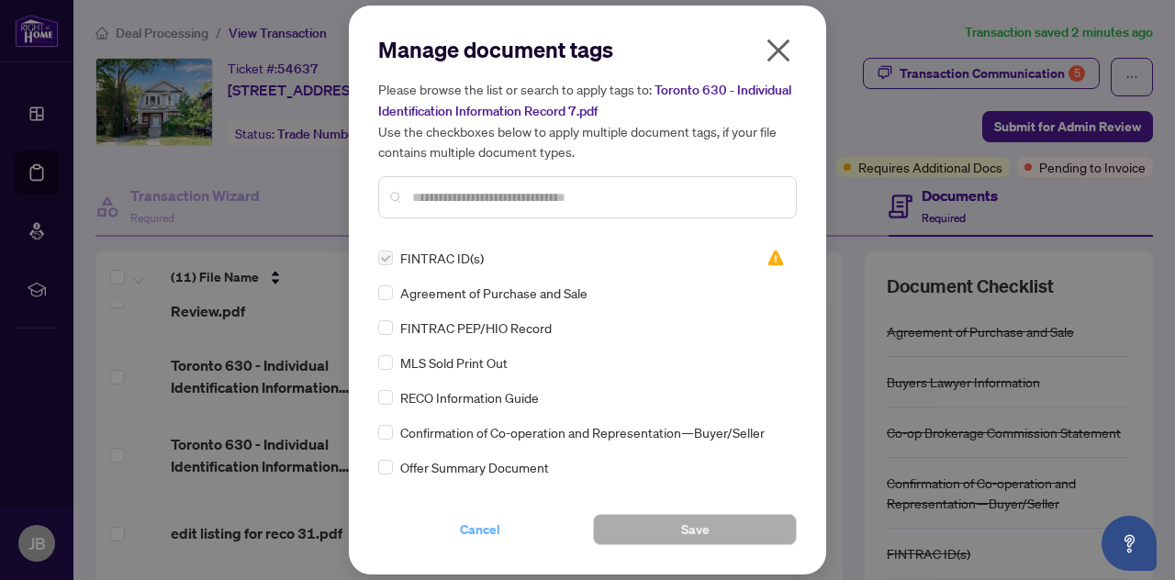
click at [475, 524] on span "Cancel" at bounding box center [480, 529] width 40 height 29
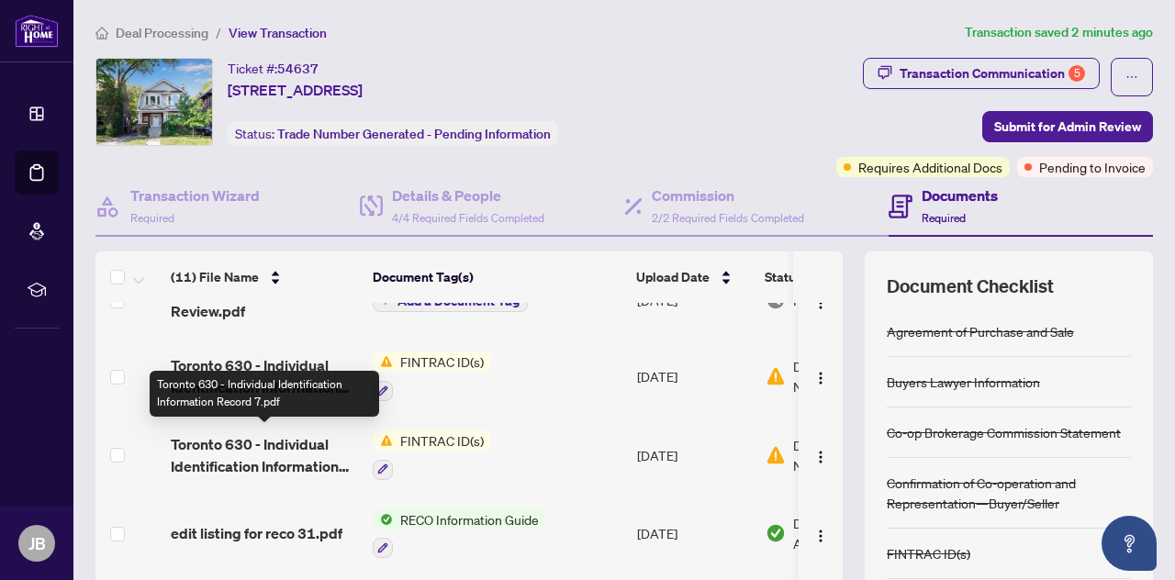
click at [286, 437] on span "Toronto 630 - Individual Identification Information Record 7.pdf" at bounding box center [264, 455] width 187 height 44
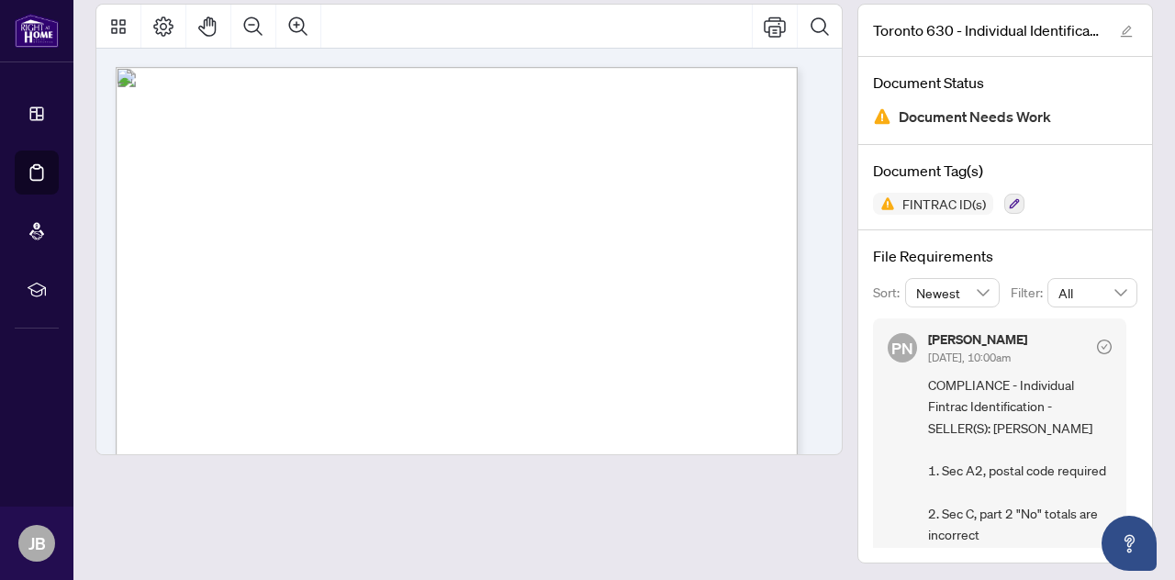
scroll to position [107, 0]
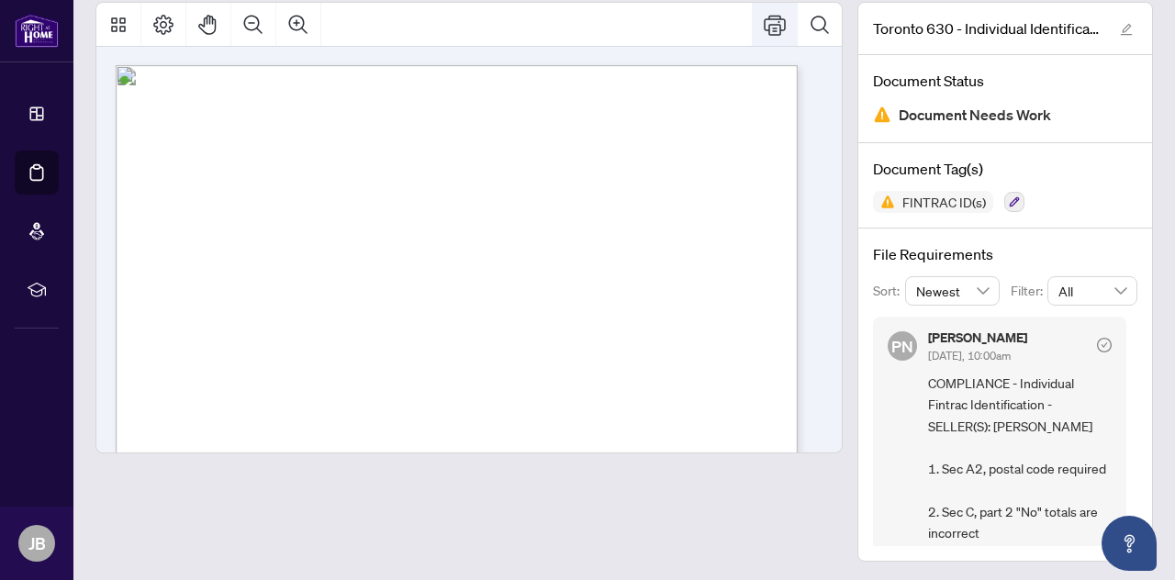
click at [764, 23] on icon "Print" at bounding box center [775, 25] width 22 height 20
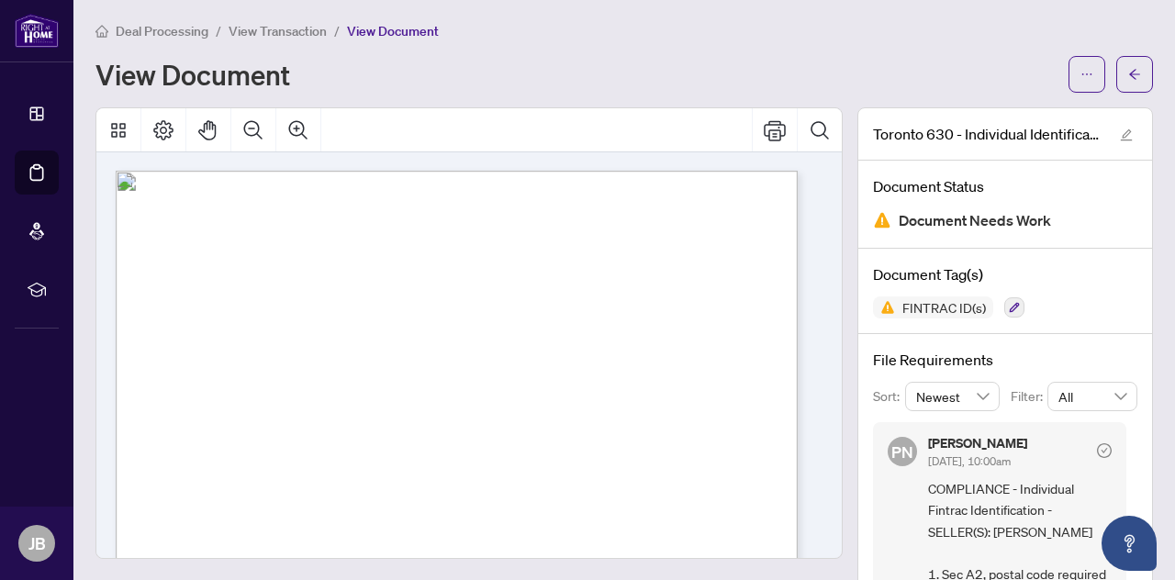
scroll to position [0, 0]
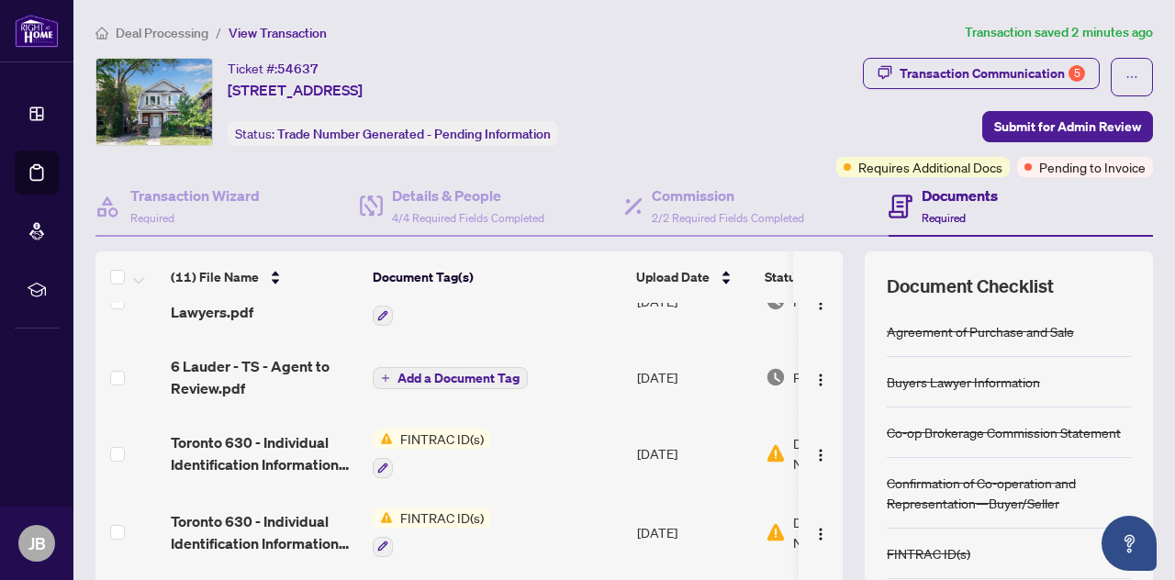
scroll to position [201, 0]
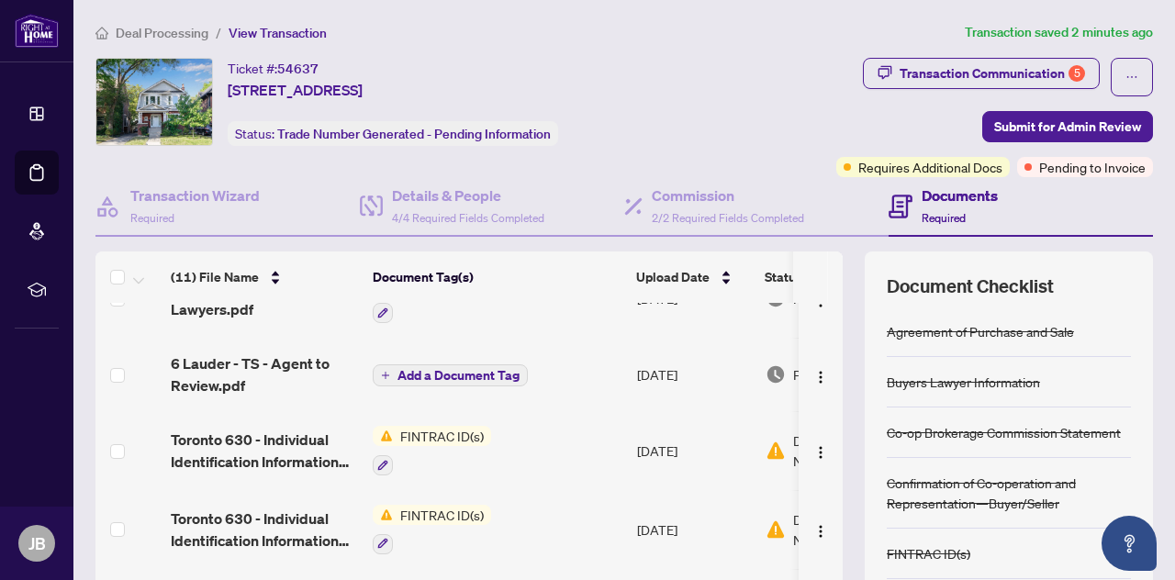
click at [428, 427] on span "FINTRAC ID(s)" at bounding box center [442, 436] width 98 height 20
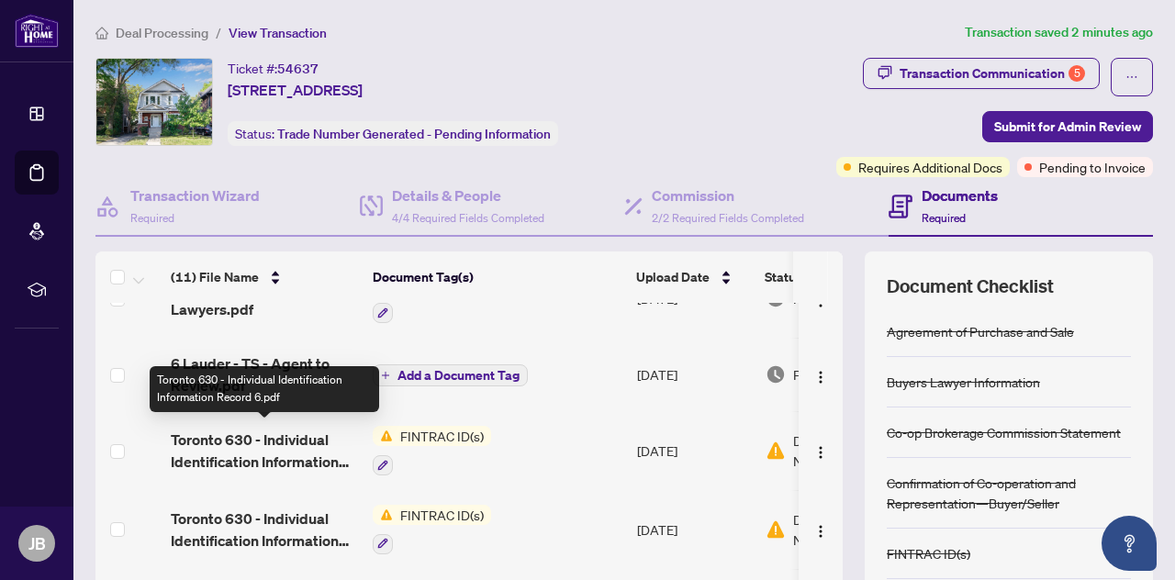
click at [289, 430] on span "Toronto 630 - Individual Identification Information Record 6.pdf" at bounding box center [264, 451] width 187 height 44
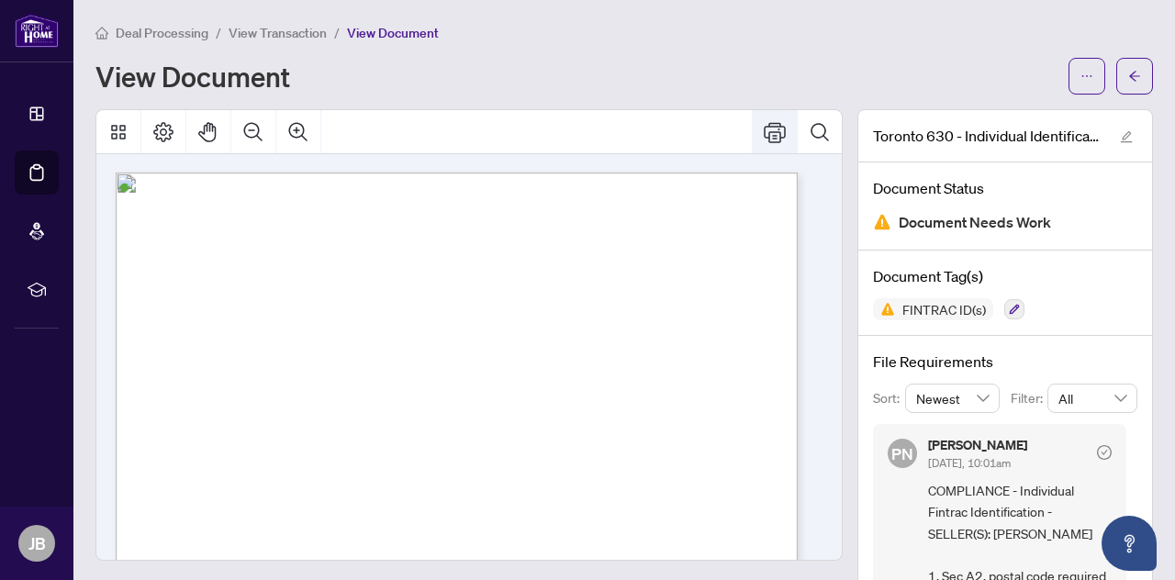
click at [764, 129] on icon "Print" at bounding box center [775, 132] width 22 height 22
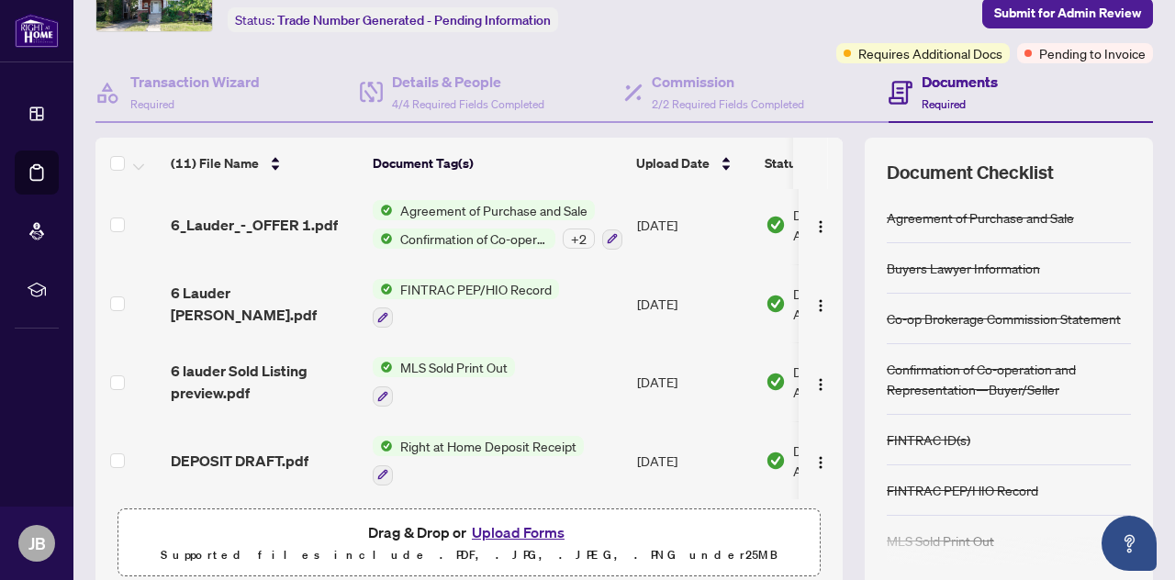
scroll to position [185, 0]
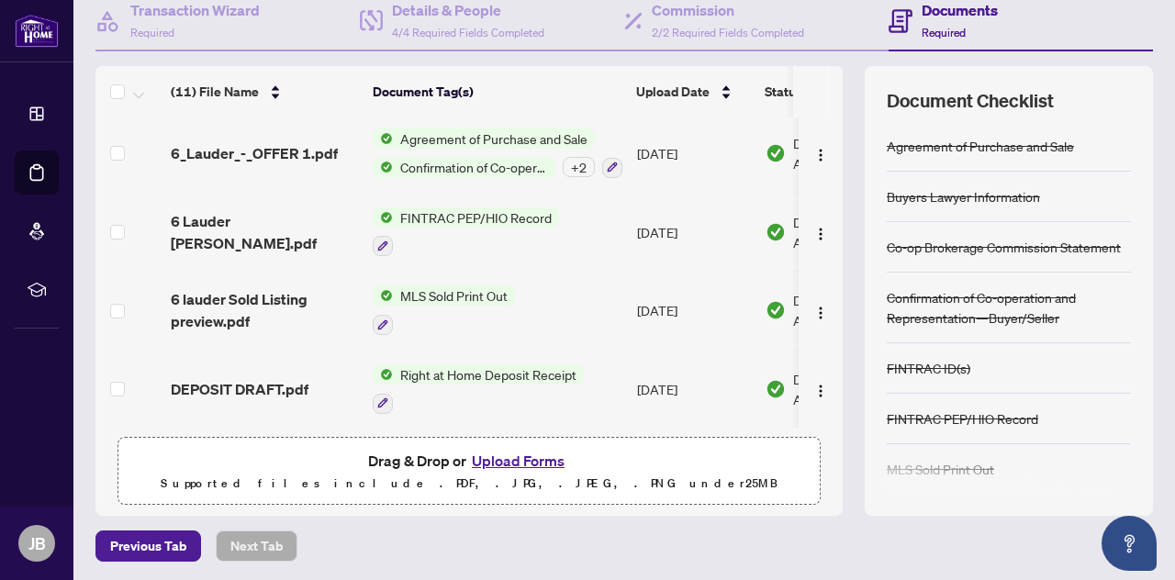
click at [514, 458] on button "Upload Forms" at bounding box center [518, 461] width 104 height 24
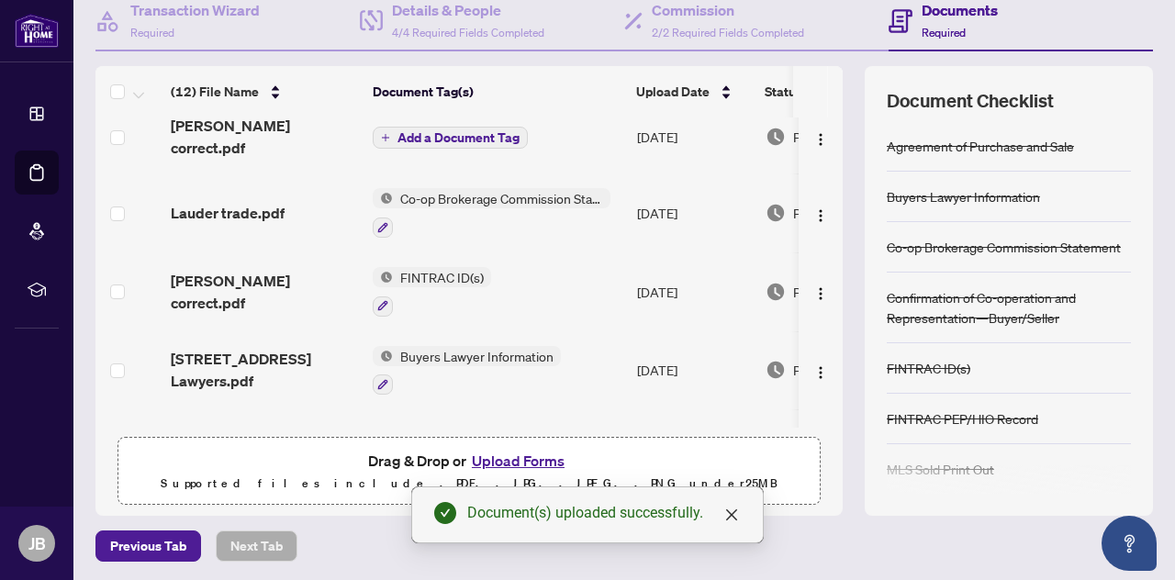
scroll to position [0, 0]
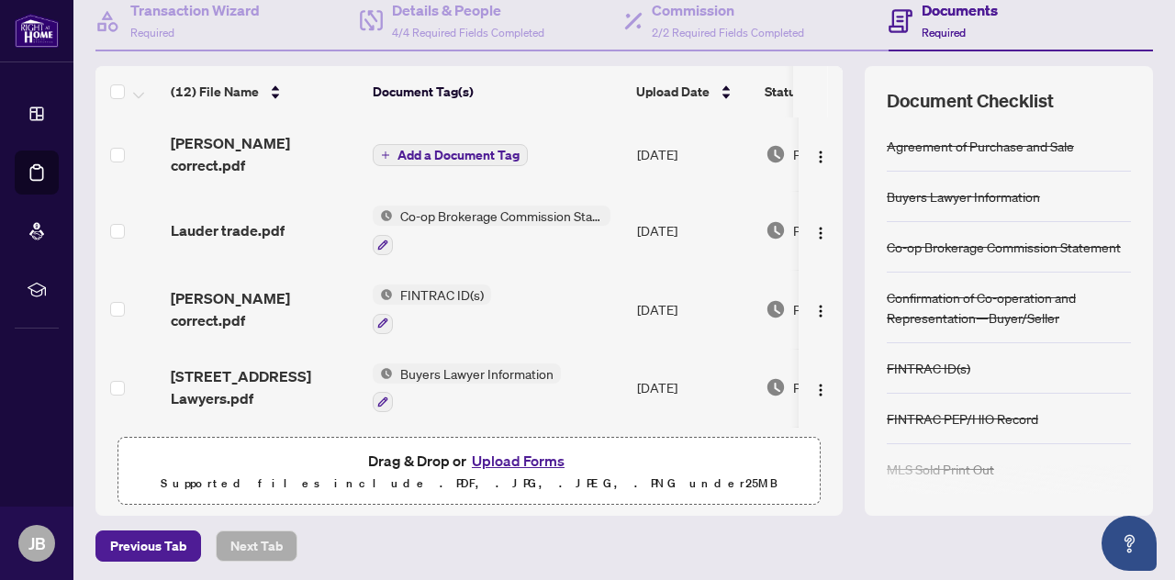
click at [411, 144] on button "Add a Document Tag" at bounding box center [450, 155] width 155 height 22
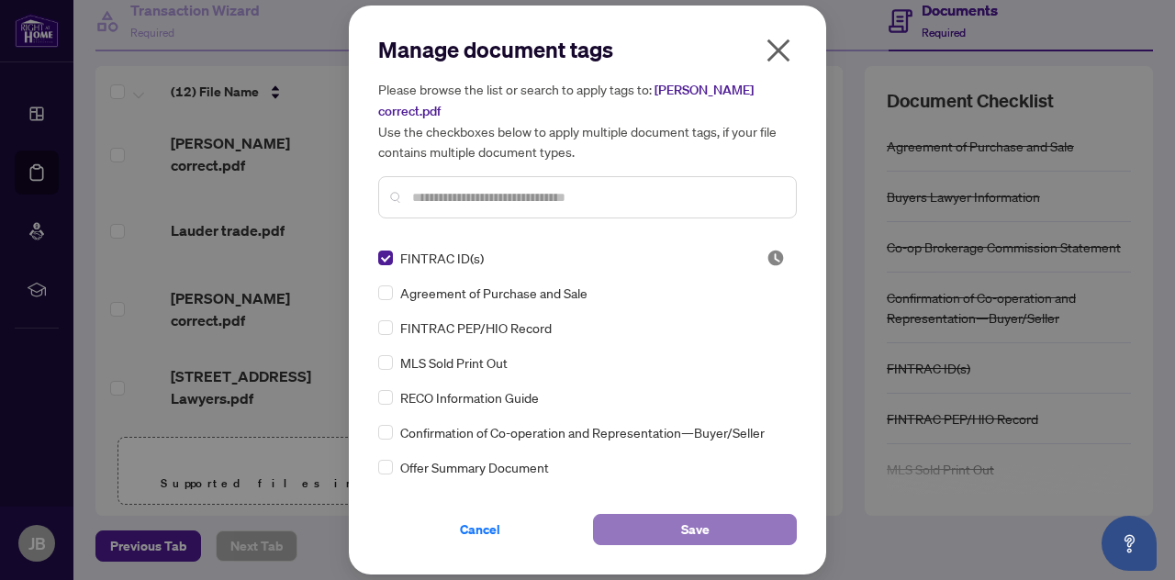
click at [662, 518] on button "Save" at bounding box center [695, 529] width 204 height 31
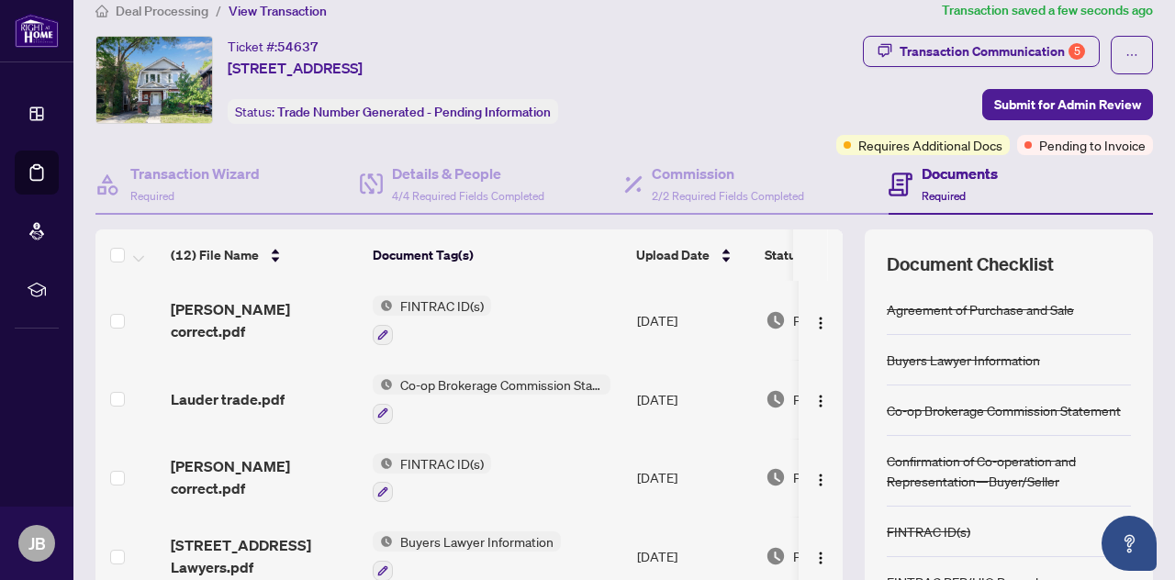
scroll to position [13, 0]
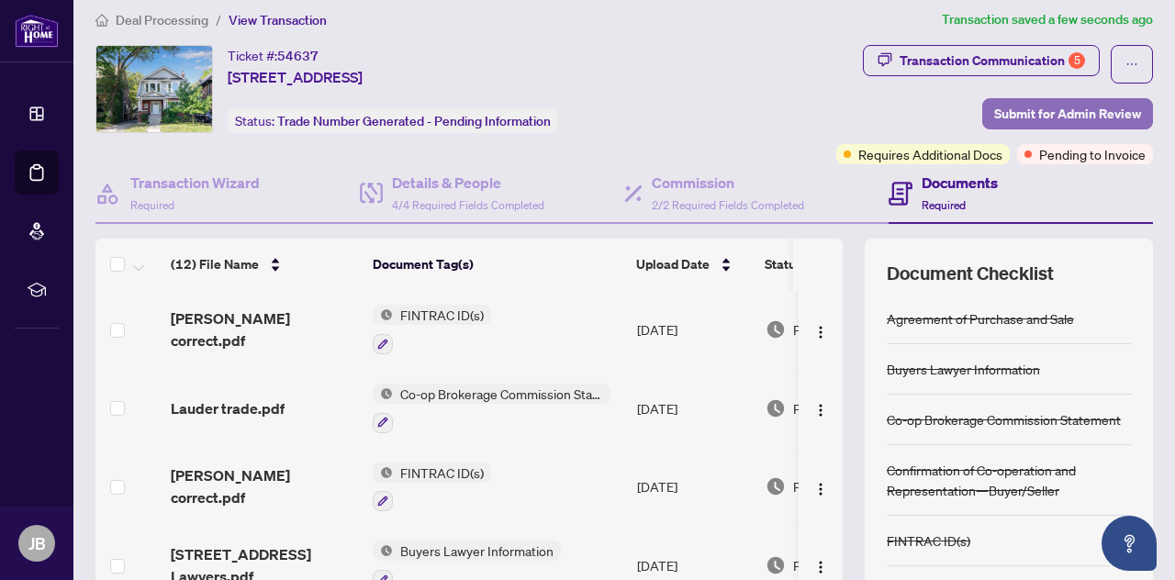
click at [1044, 108] on span "Submit for Admin Review" at bounding box center [1067, 113] width 147 height 29
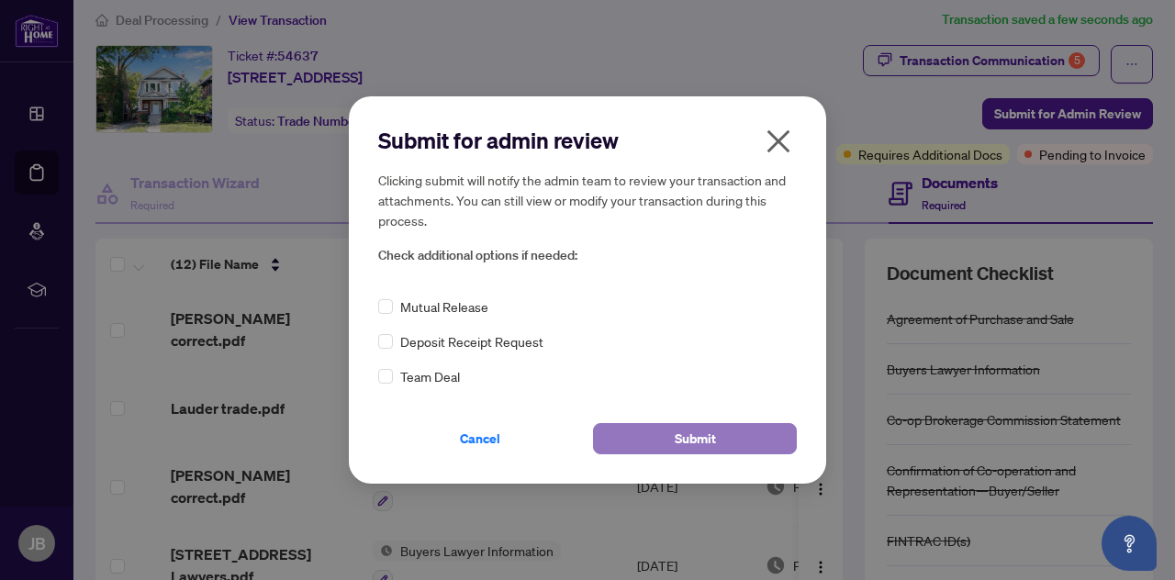
click at [712, 435] on span "Submit" at bounding box center [695, 438] width 41 height 29
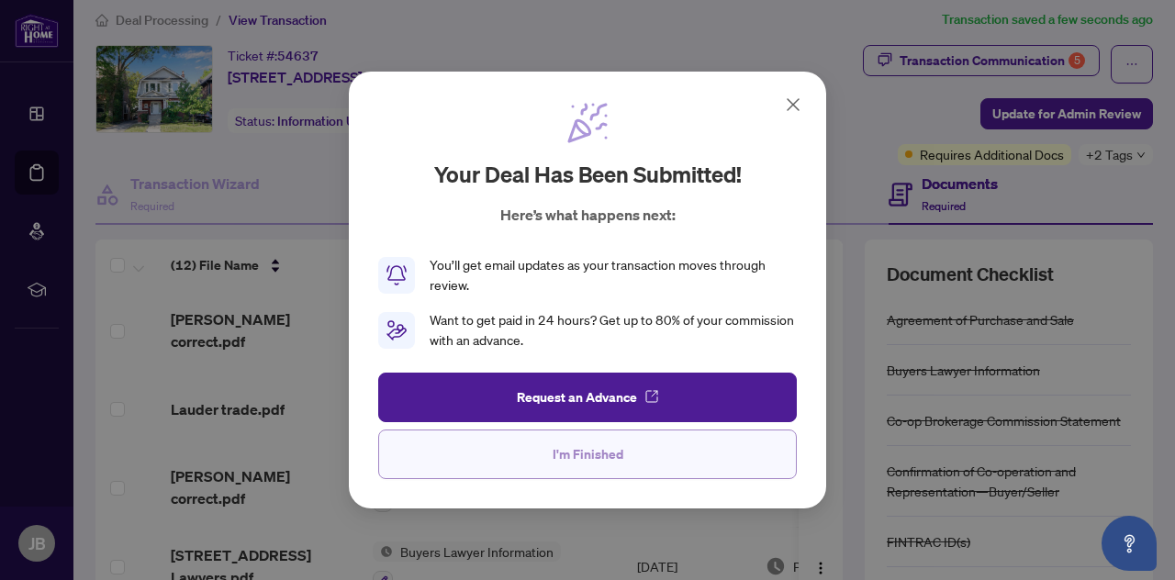
click at [563, 453] on span "I'm Finished" at bounding box center [587, 454] width 71 height 29
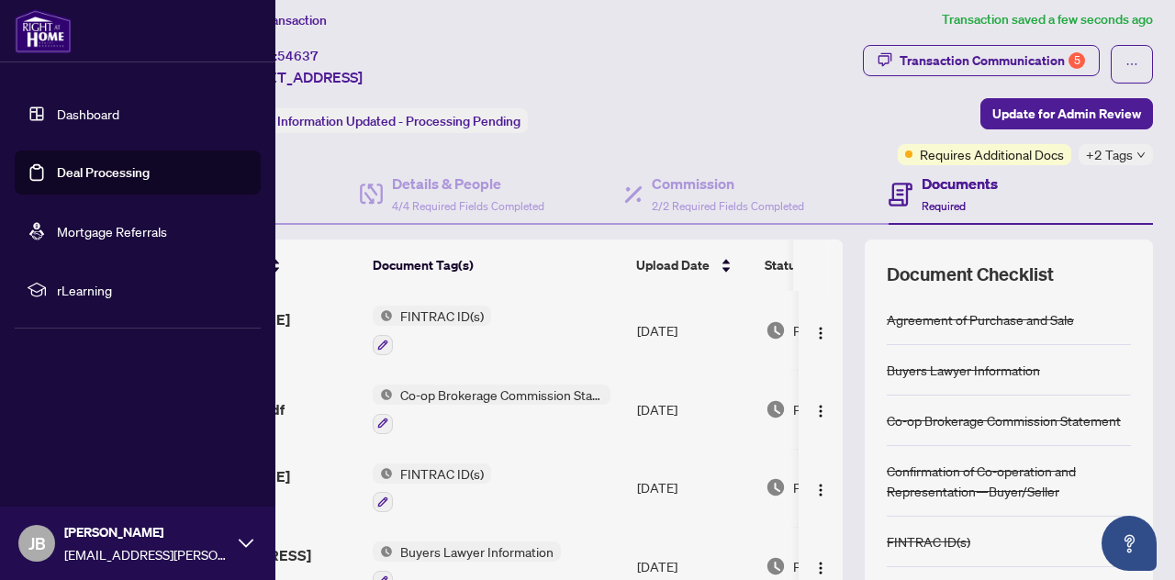
click at [242, 541] on icon at bounding box center [246, 543] width 15 height 15
click at [102, 437] on button "Logout" at bounding box center [138, 433] width 246 height 31
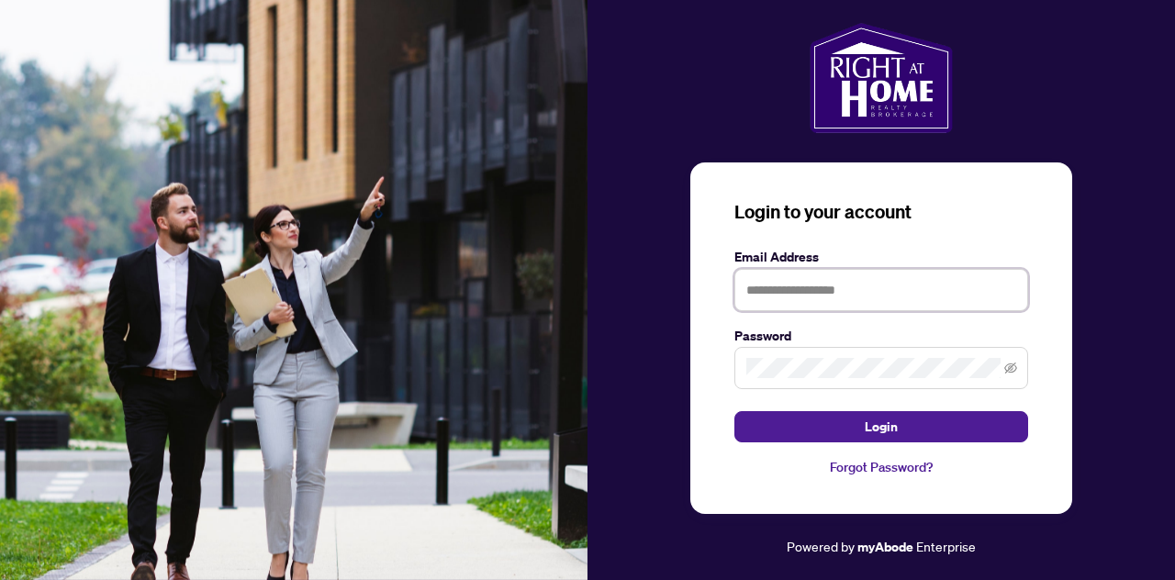
type input "**********"
